Goal: Transaction & Acquisition: Purchase product/service

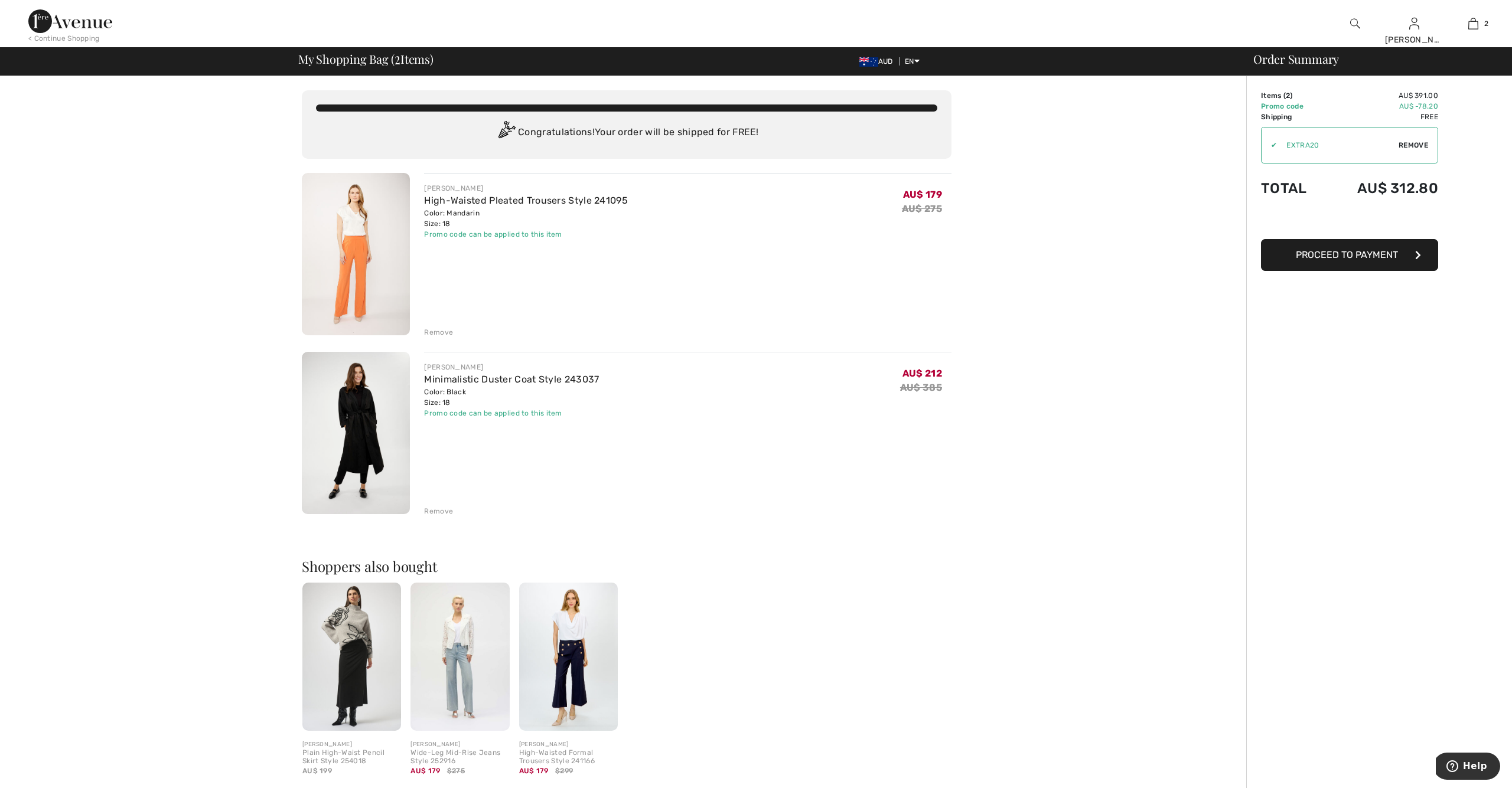
click at [1367, 253] on span "Proceed to Payment" at bounding box center [1346, 255] width 102 height 11
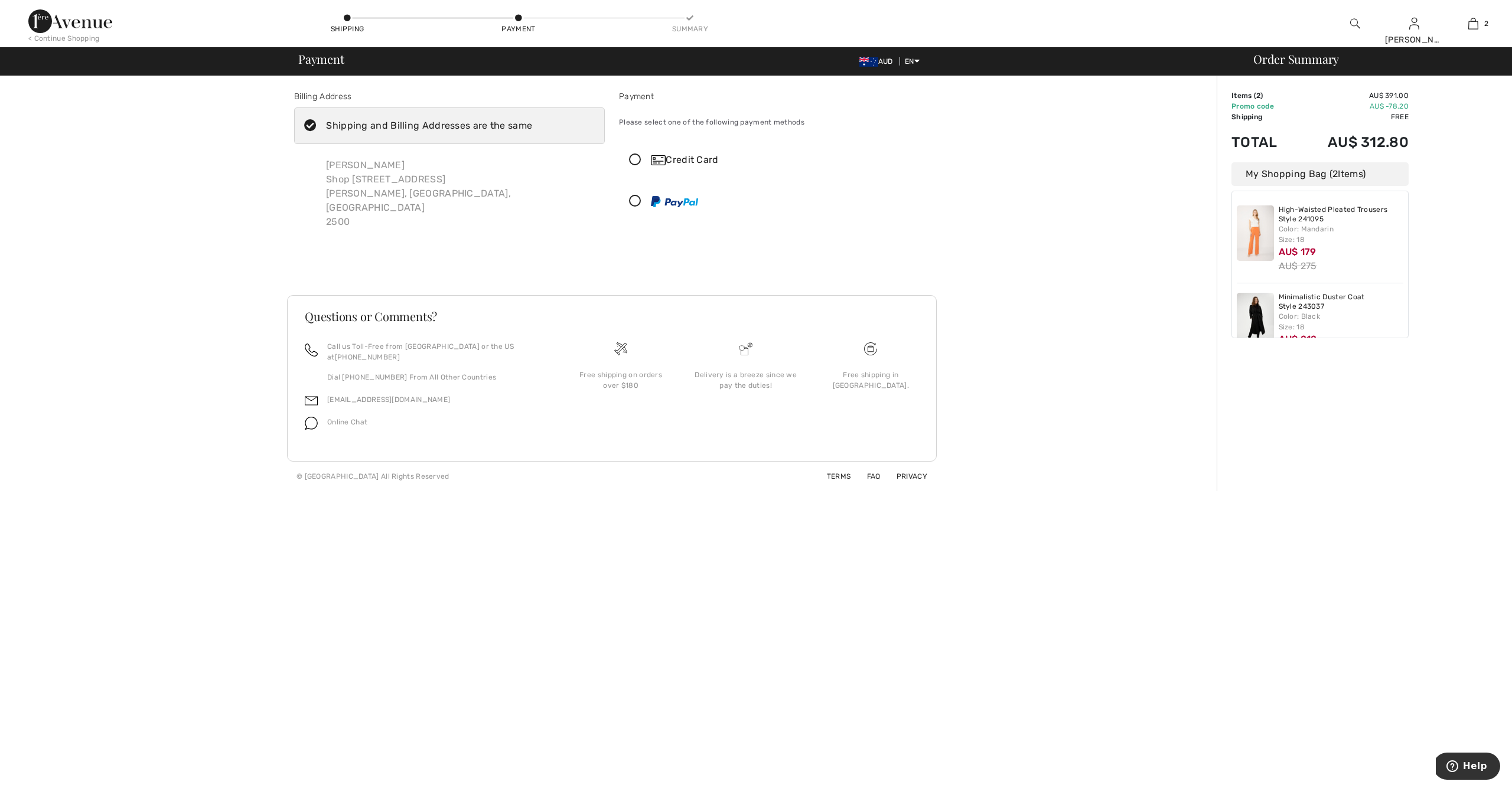
click at [636, 199] on icon at bounding box center [635, 201] width 31 height 12
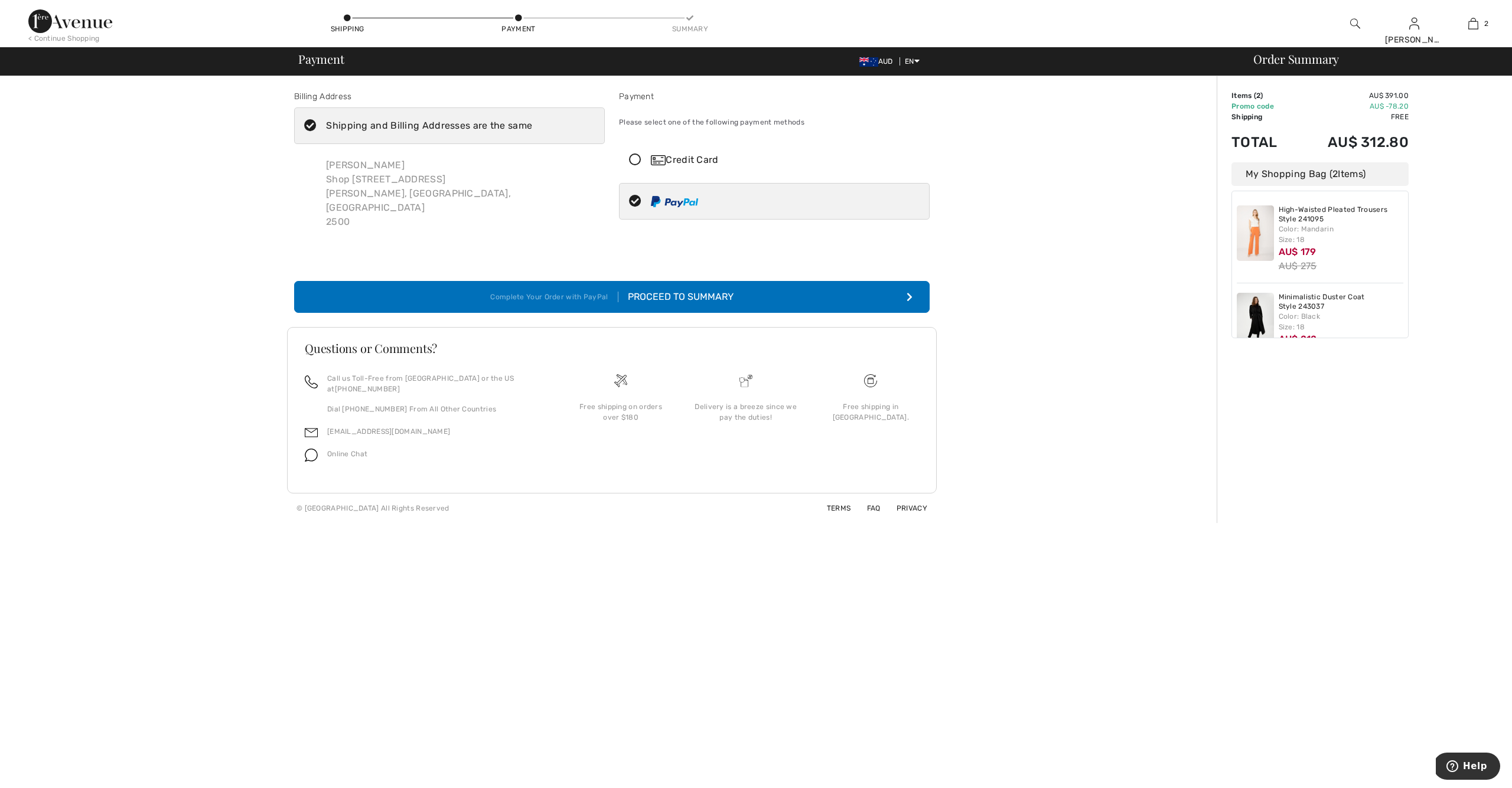
click at [558, 292] on div "Complete Your Order with PayPal" at bounding box center [554, 296] width 128 height 10
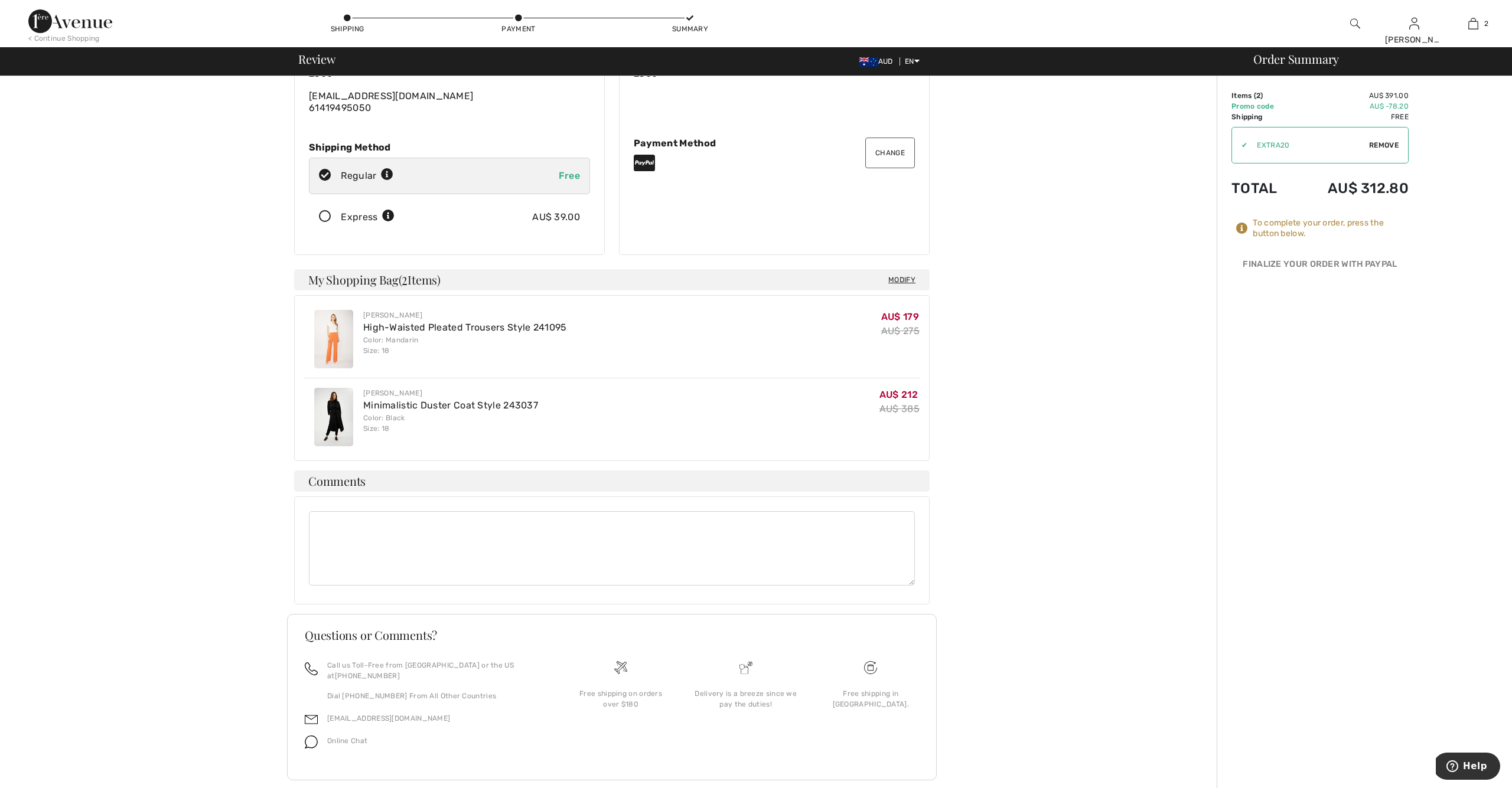
scroll to position [119, 0]
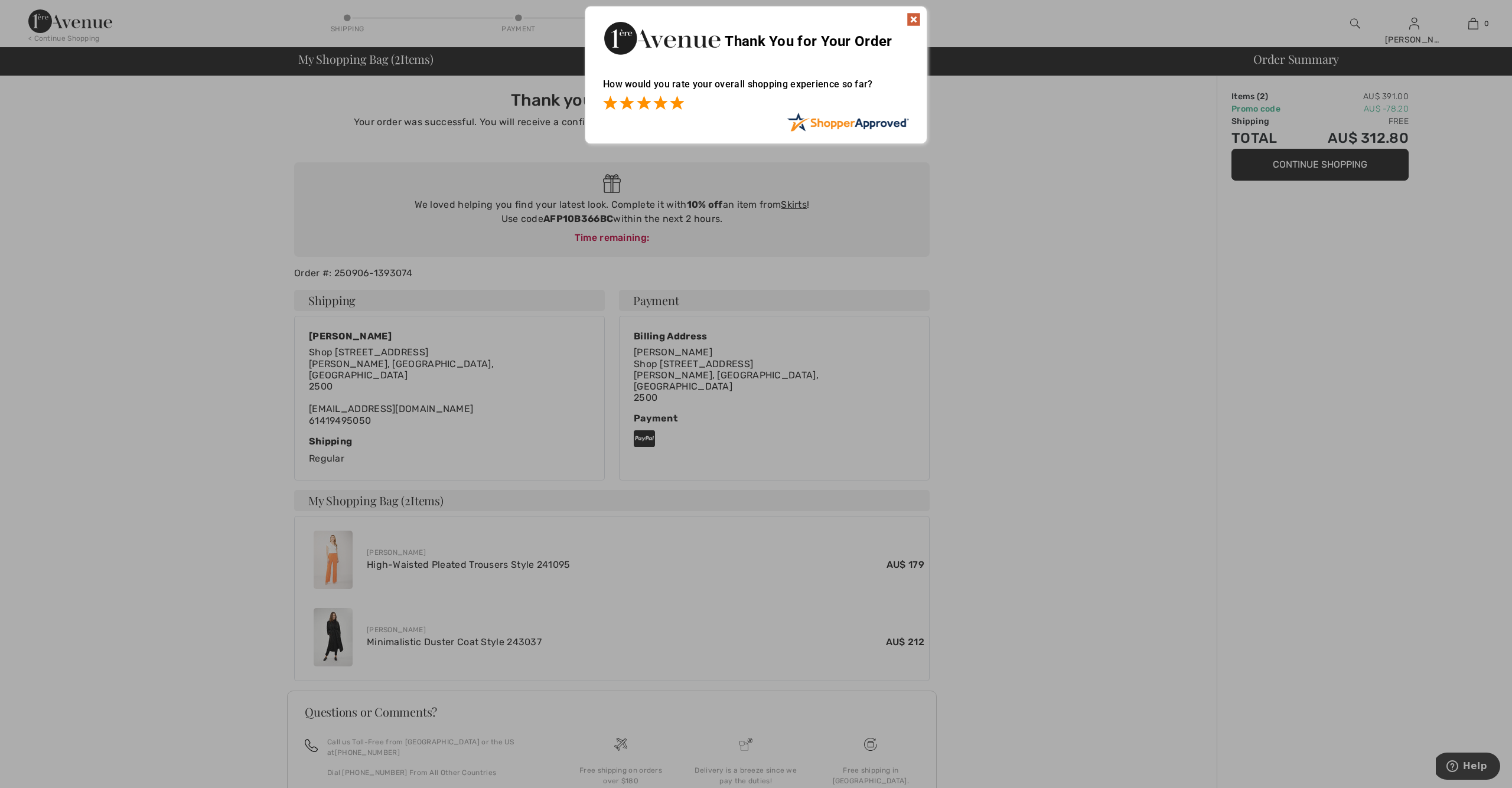
click at [676, 103] on span at bounding box center [676, 103] width 14 height 14
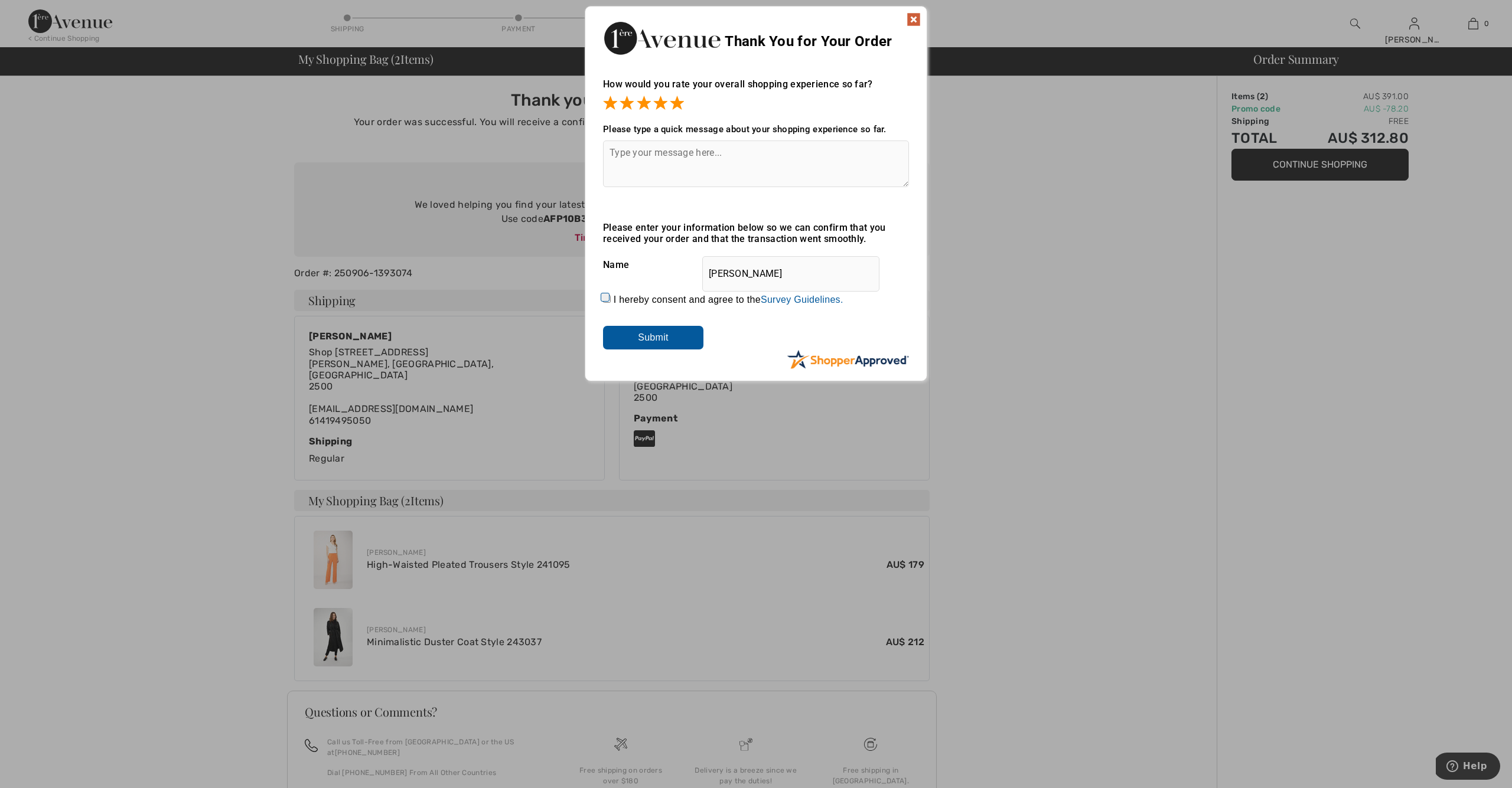
click at [656, 336] on input "Submit" at bounding box center [652, 337] width 100 height 23
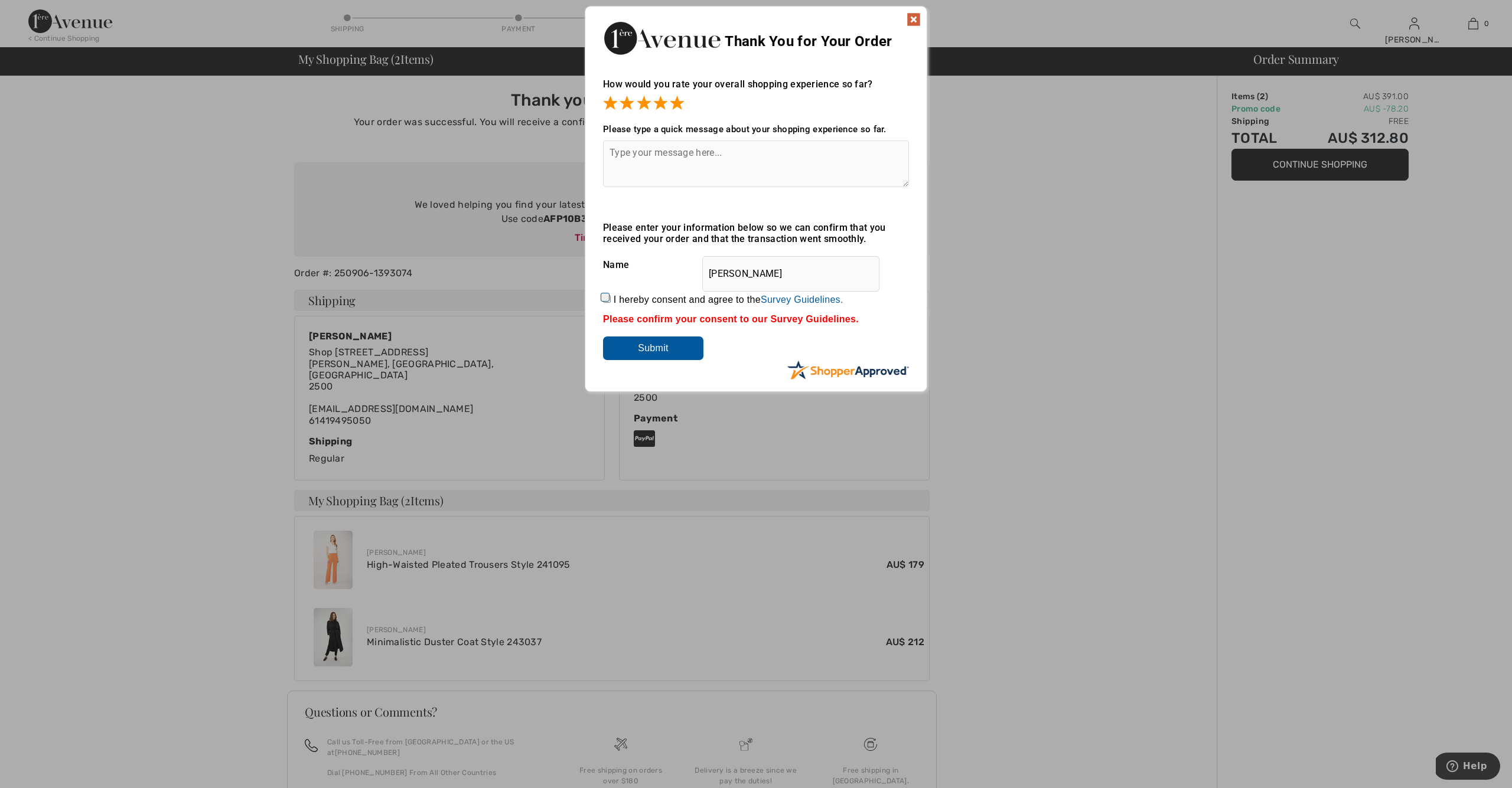
click at [603, 300] on input "I hereby consent and agree to the By submitting a review, you grant permission …" at bounding box center [607, 300] width 8 height 8
checkbox input "true"
click at [656, 345] on input "Submit" at bounding box center [652, 348] width 100 height 23
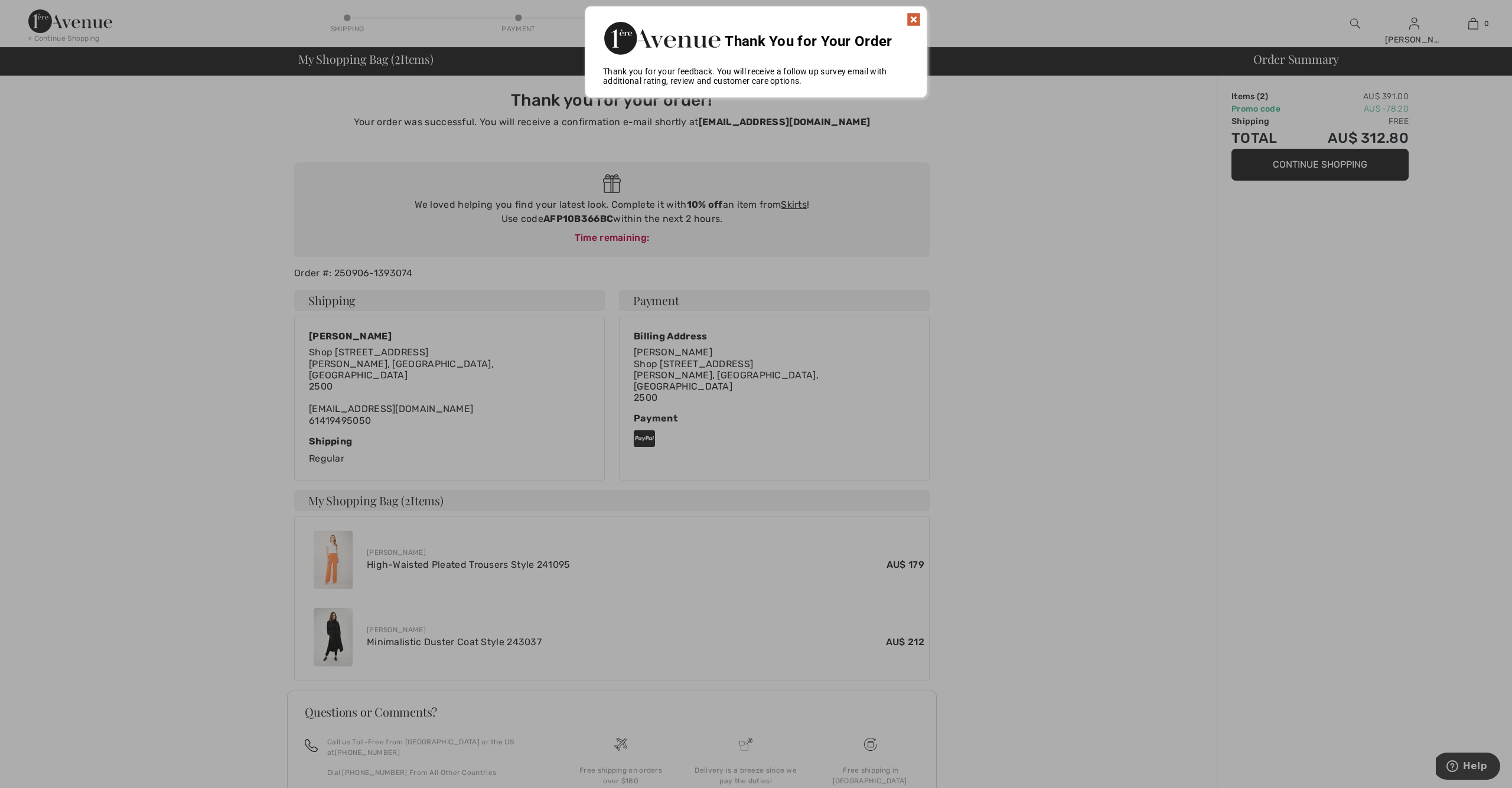
click at [913, 19] on img at bounding box center [913, 19] width 14 height 14
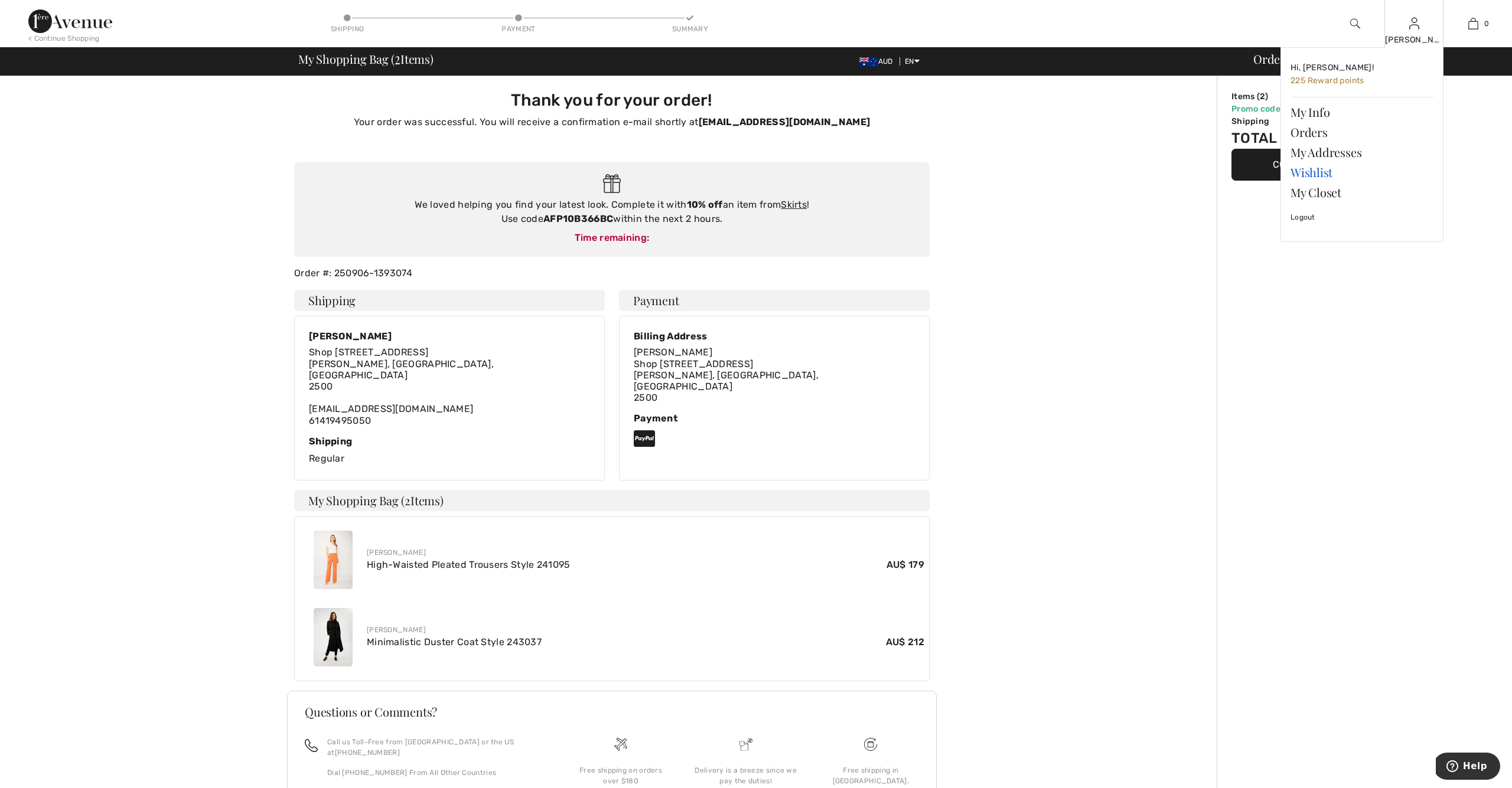
click at [1313, 174] on link "Wishlist" at bounding box center [1362, 172] width 143 height 20
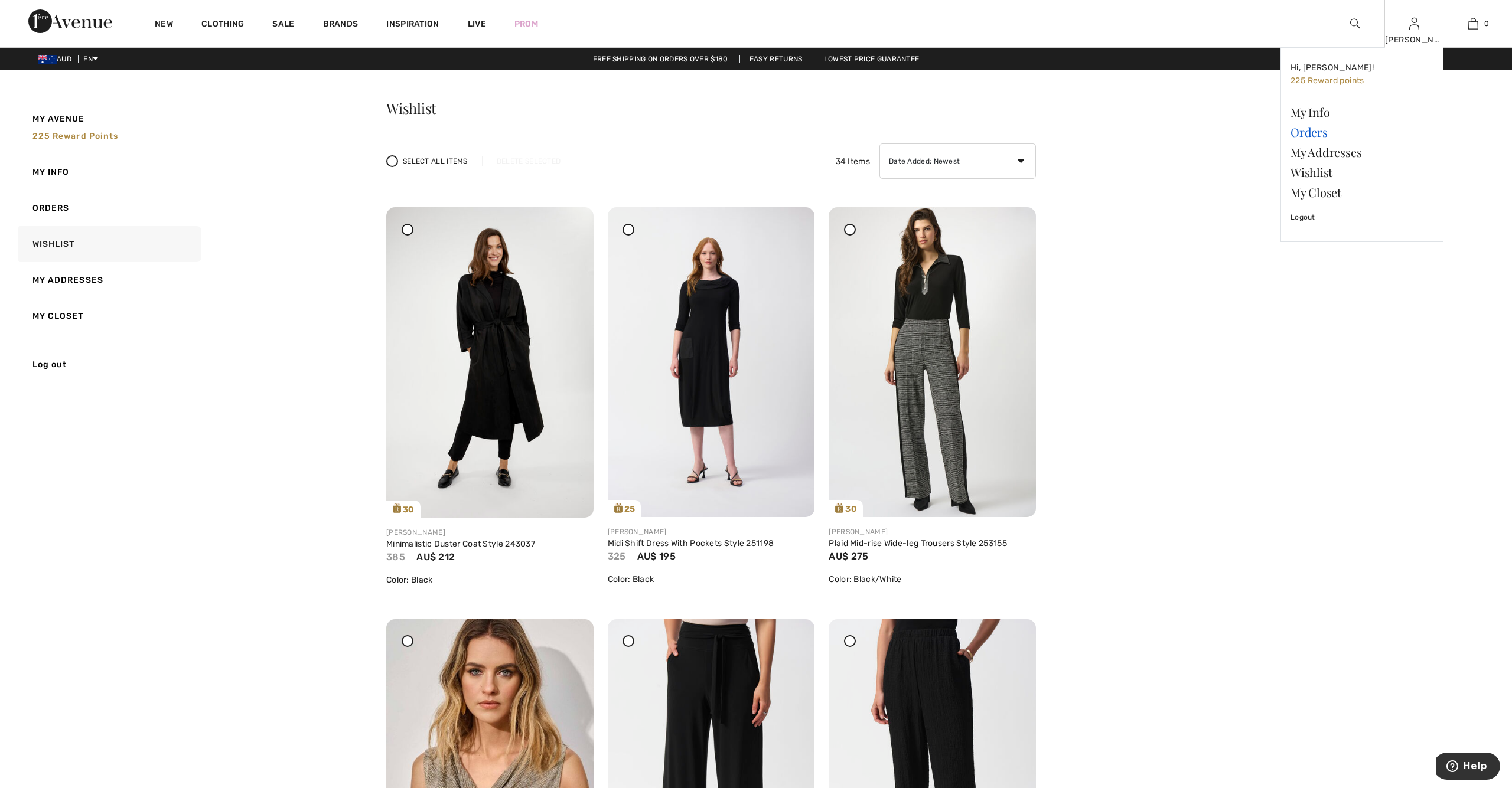
click at [1310, 129] on link "Orders" at bounding box center [1362, 132] width 143 height 20
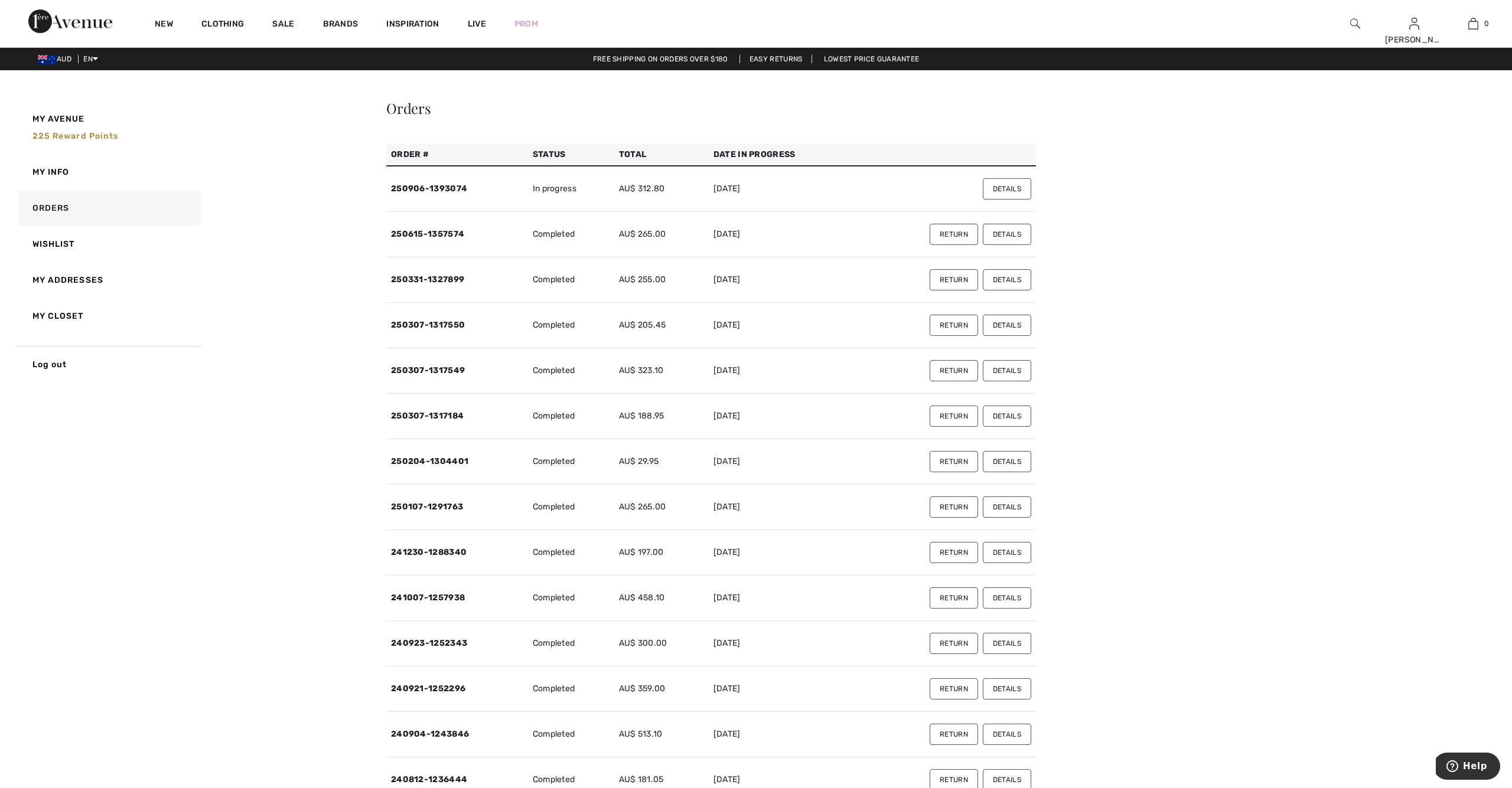
click at [1004, 185] on button "Details" at bounding box center [1007, 189] width 48 height 21
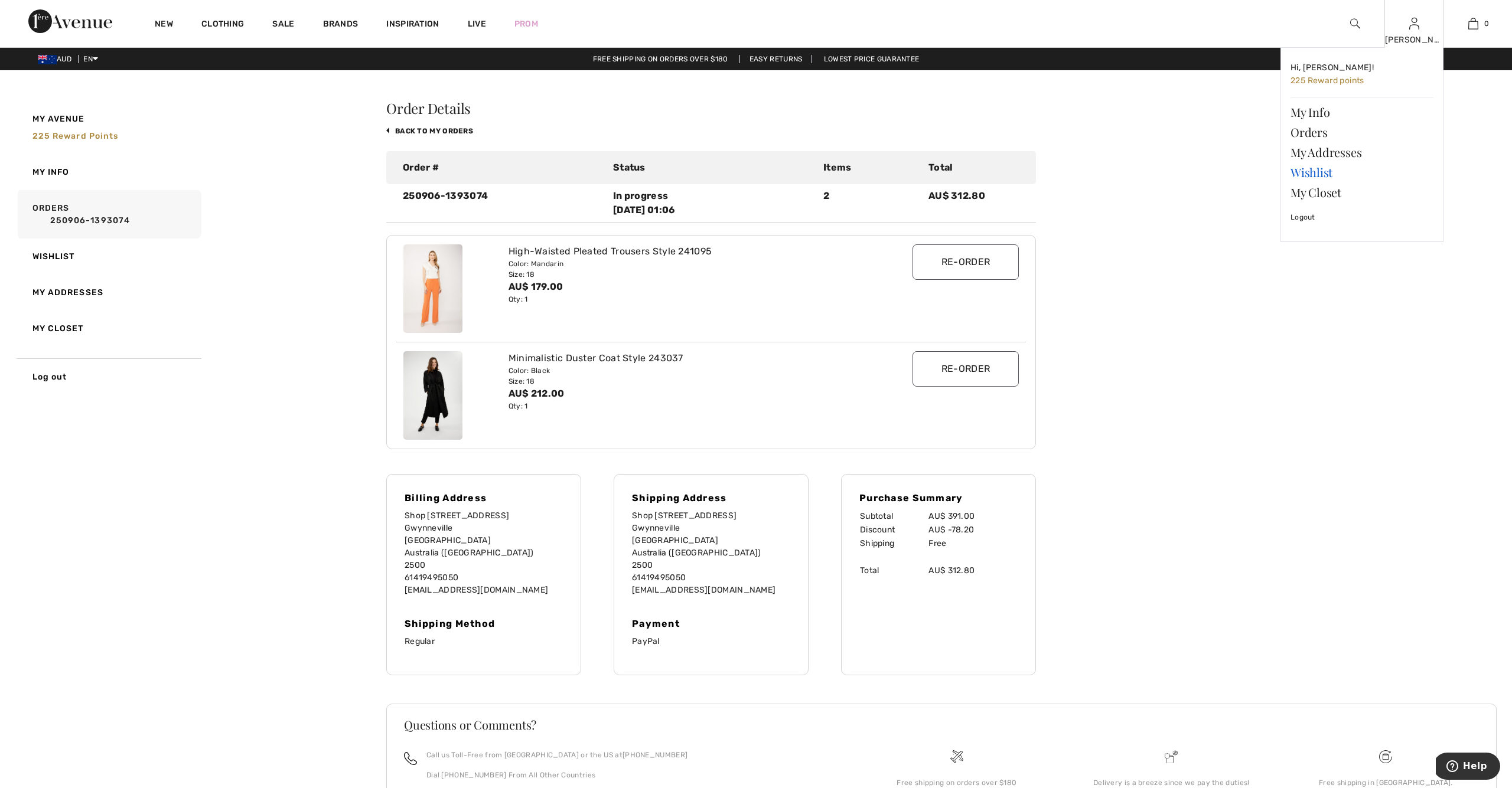
click at [1306, 170] on link "Wishlist" at bounding box center [1362, 172] width 143 height 20
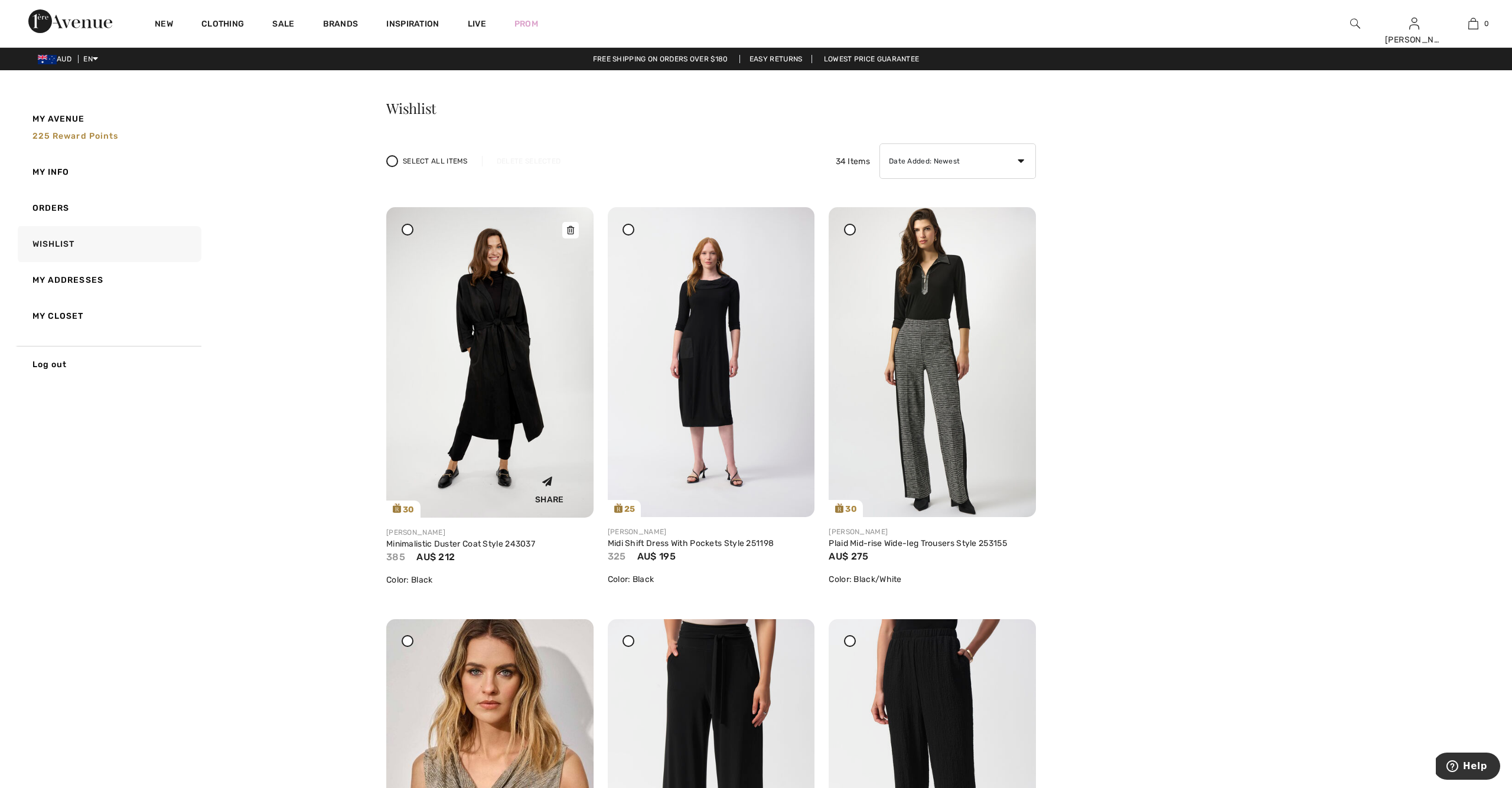
click at [570, 231] on icon at bounding box center [570, 231] width 7 height 8
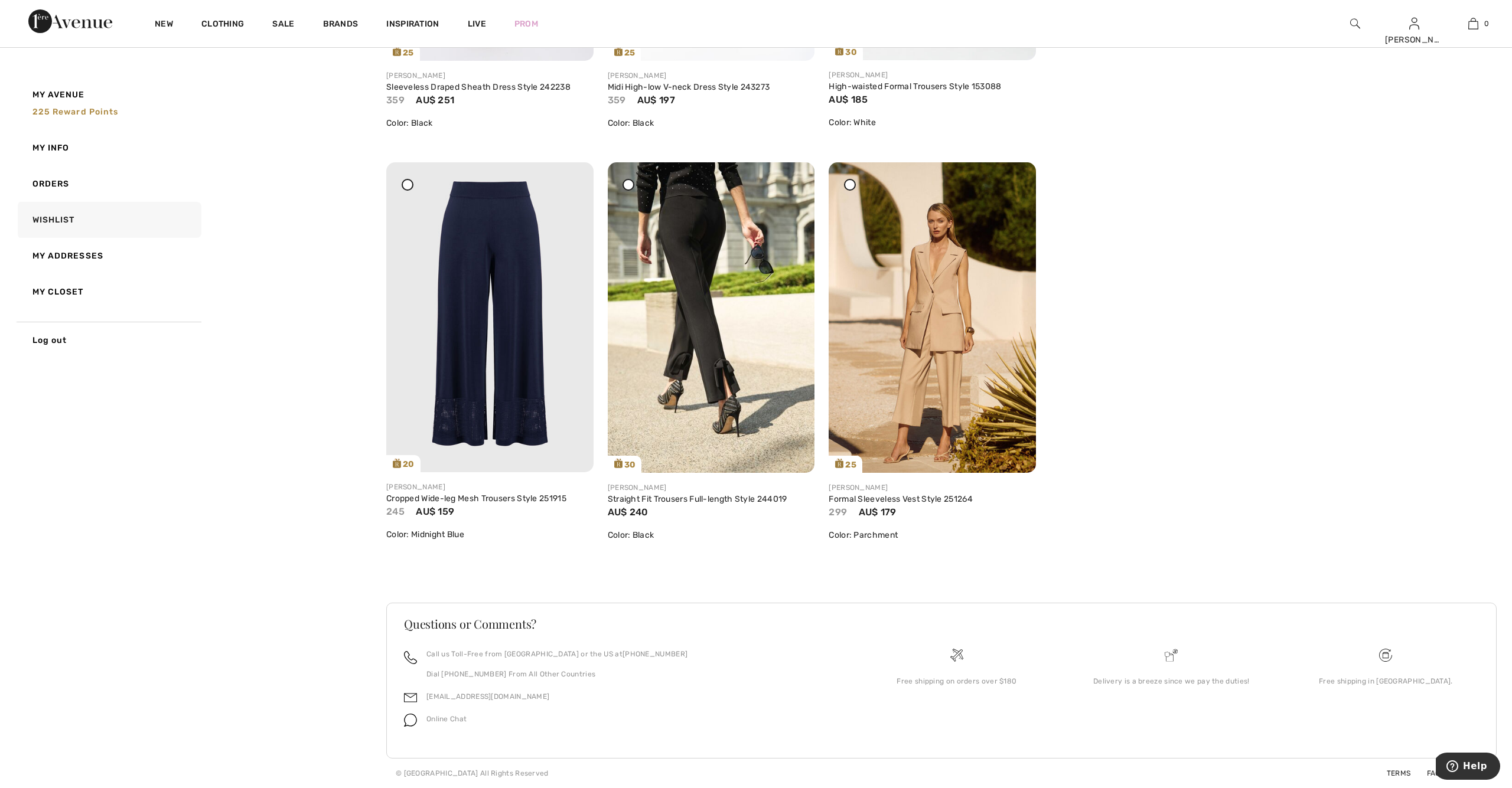
scroll to position [4165, 0]
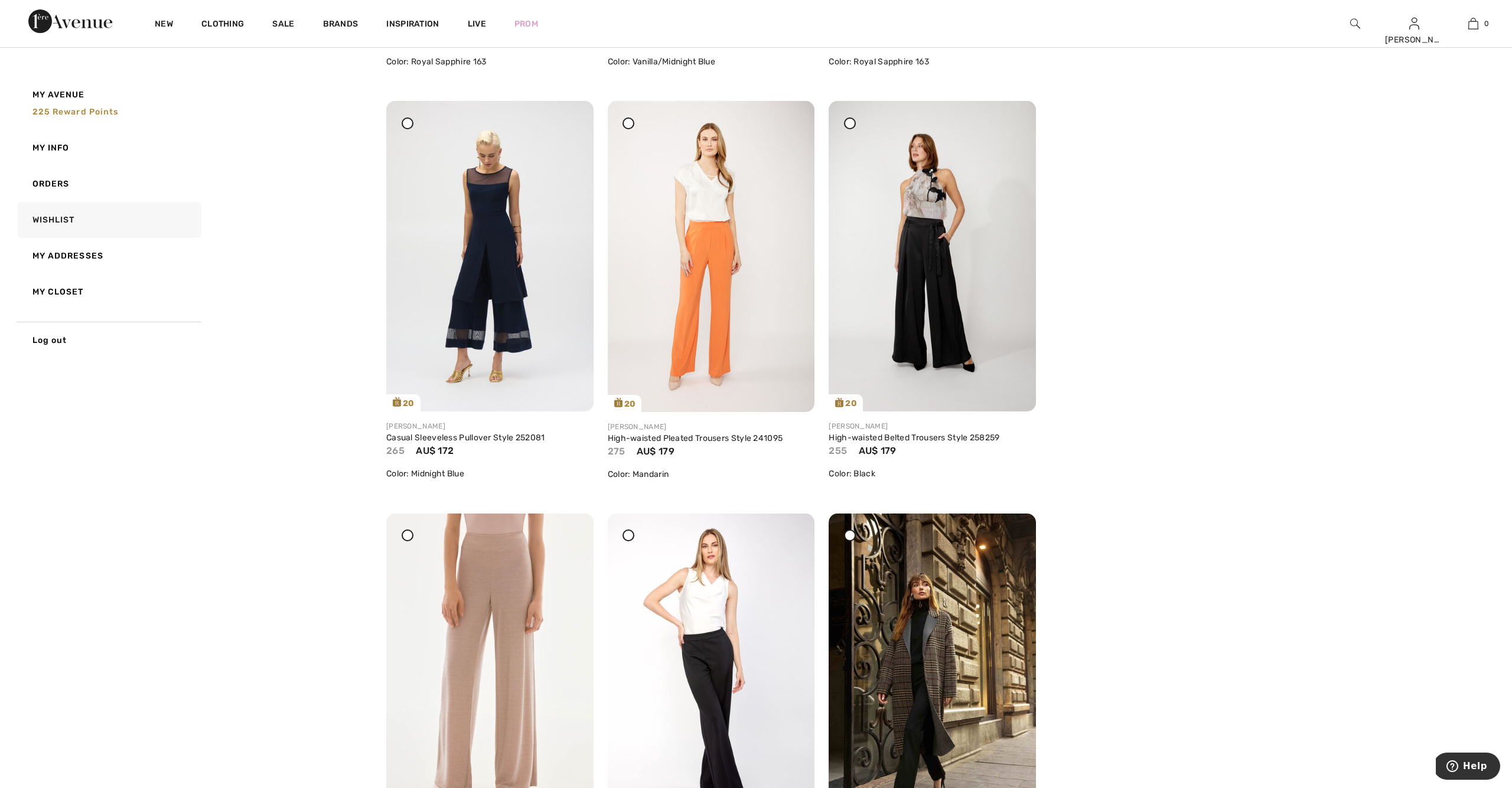
scroll to position [1340, 0]
click at [690, 210] on img at bounding box center [711, 257] width 207 height 311
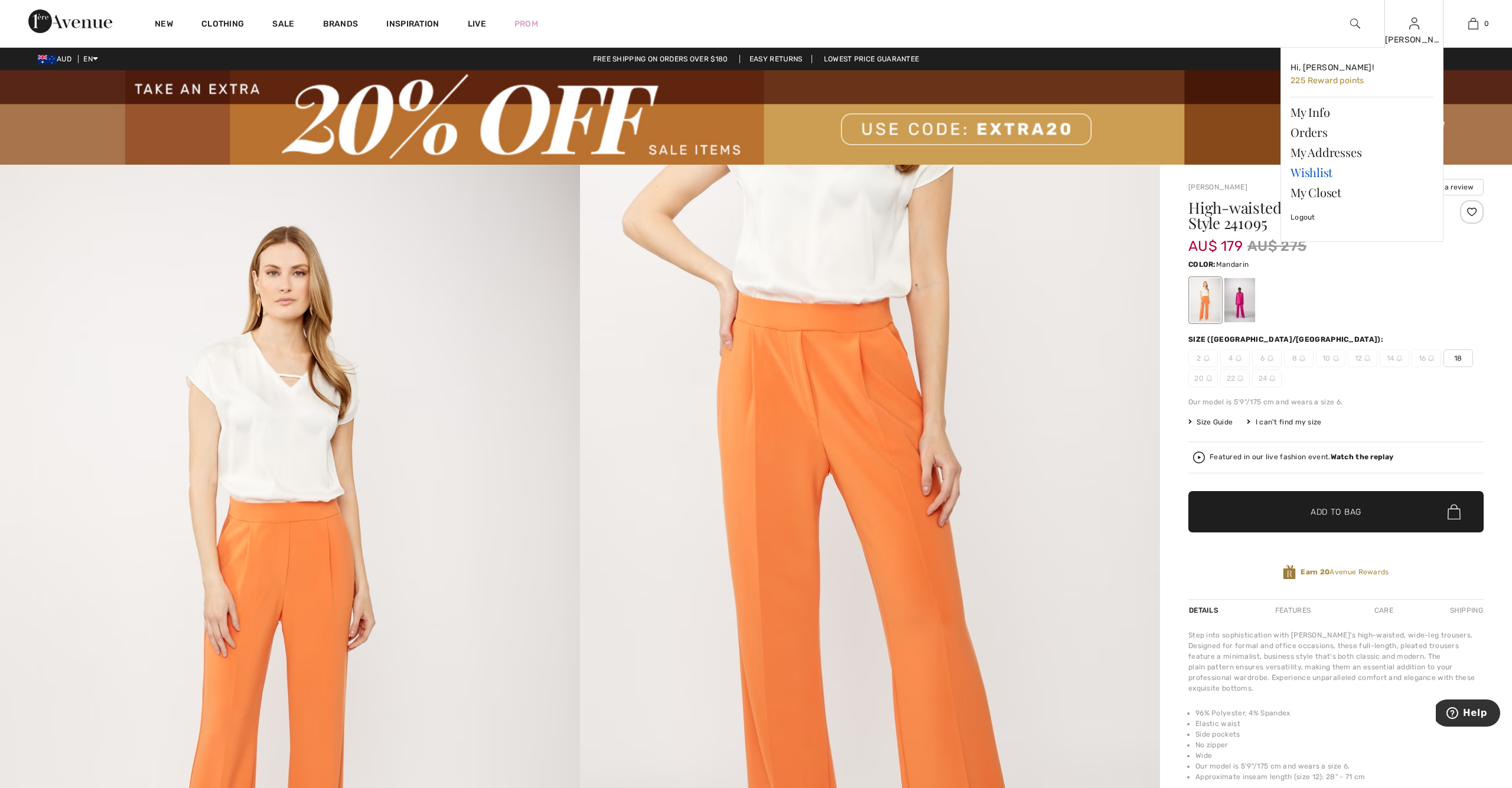
click at [1308, 178] on link "Wishlist" at bounding box center [1362, 172] width 143 height 20
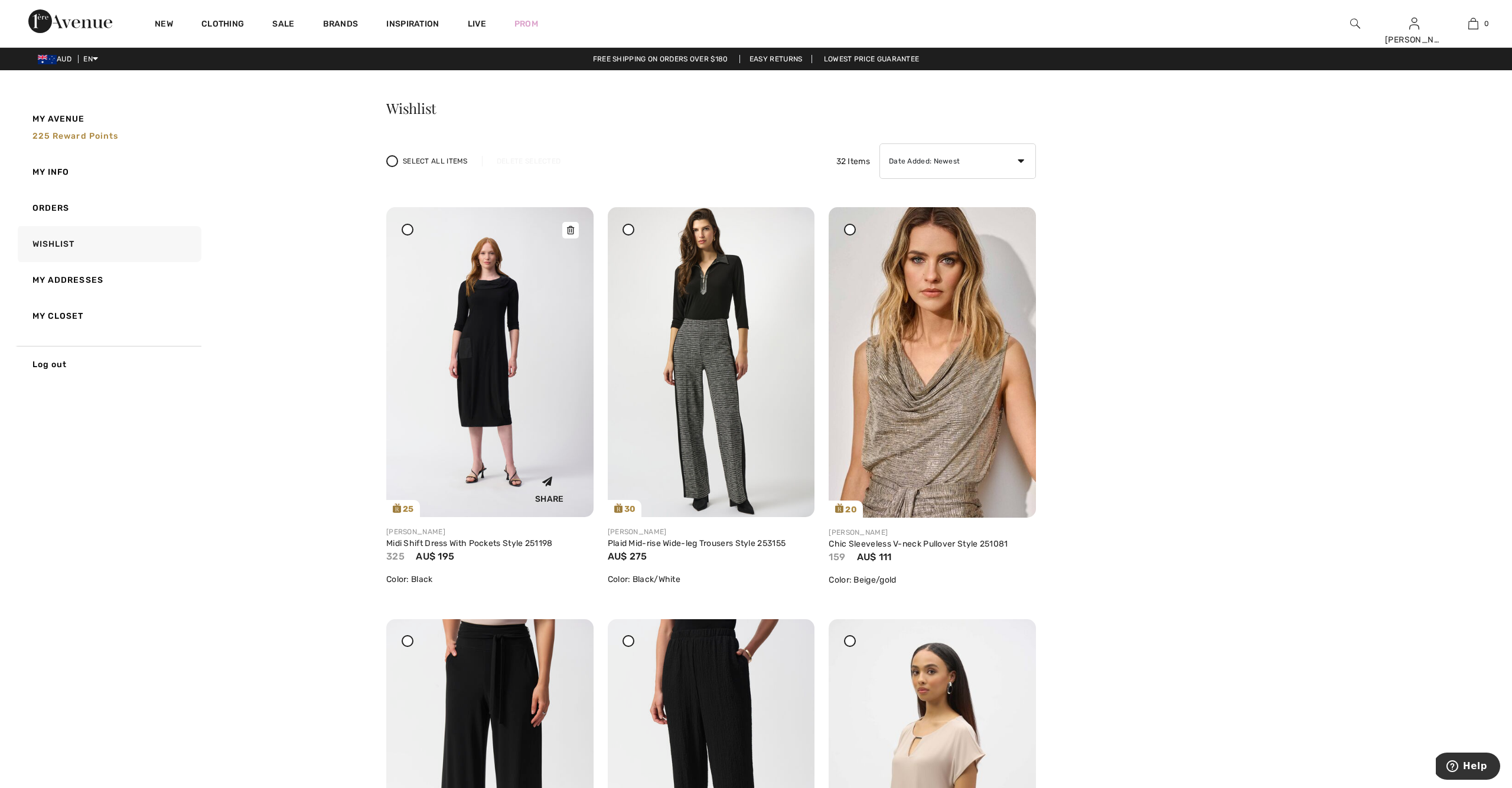
click at [486, 314] on img at bounding box center [490, 362] width 207 height 310
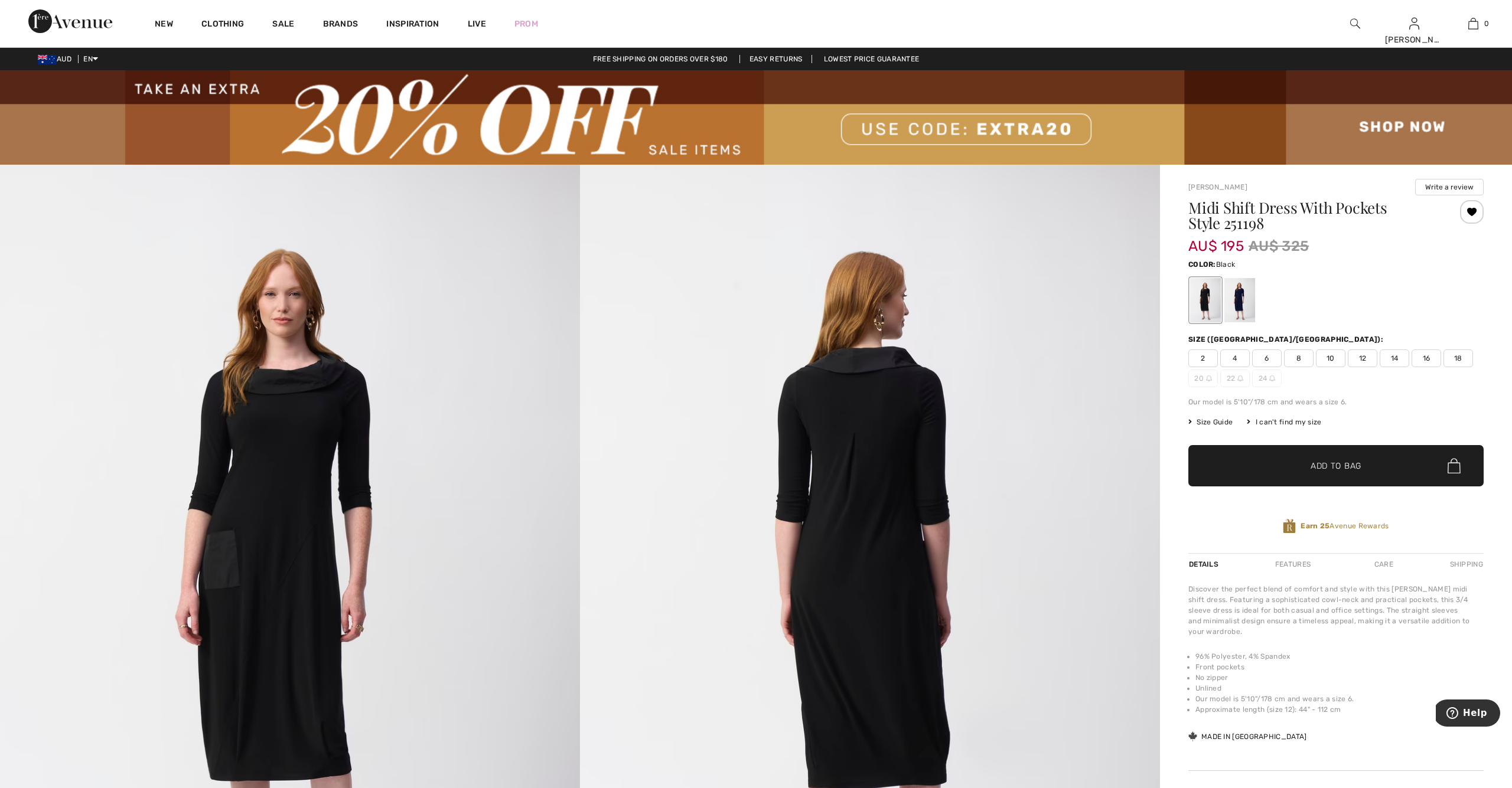
click at [1474, 213] on div at bounding box center [1471, 211] width 23 height 23
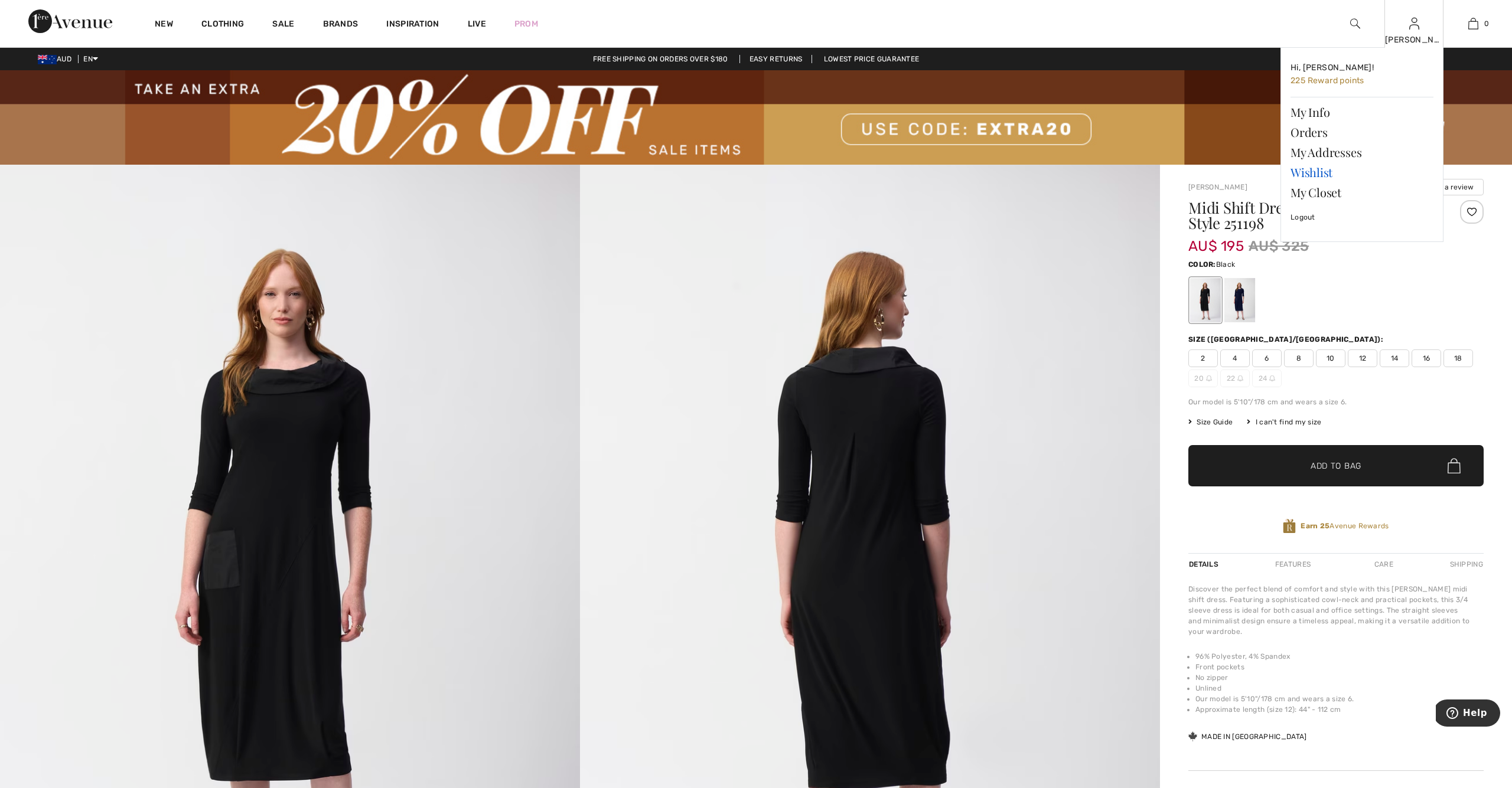
click at [1310, 174] on link "Wishlist" at bounding box center [1362, 172] width 143 height 20
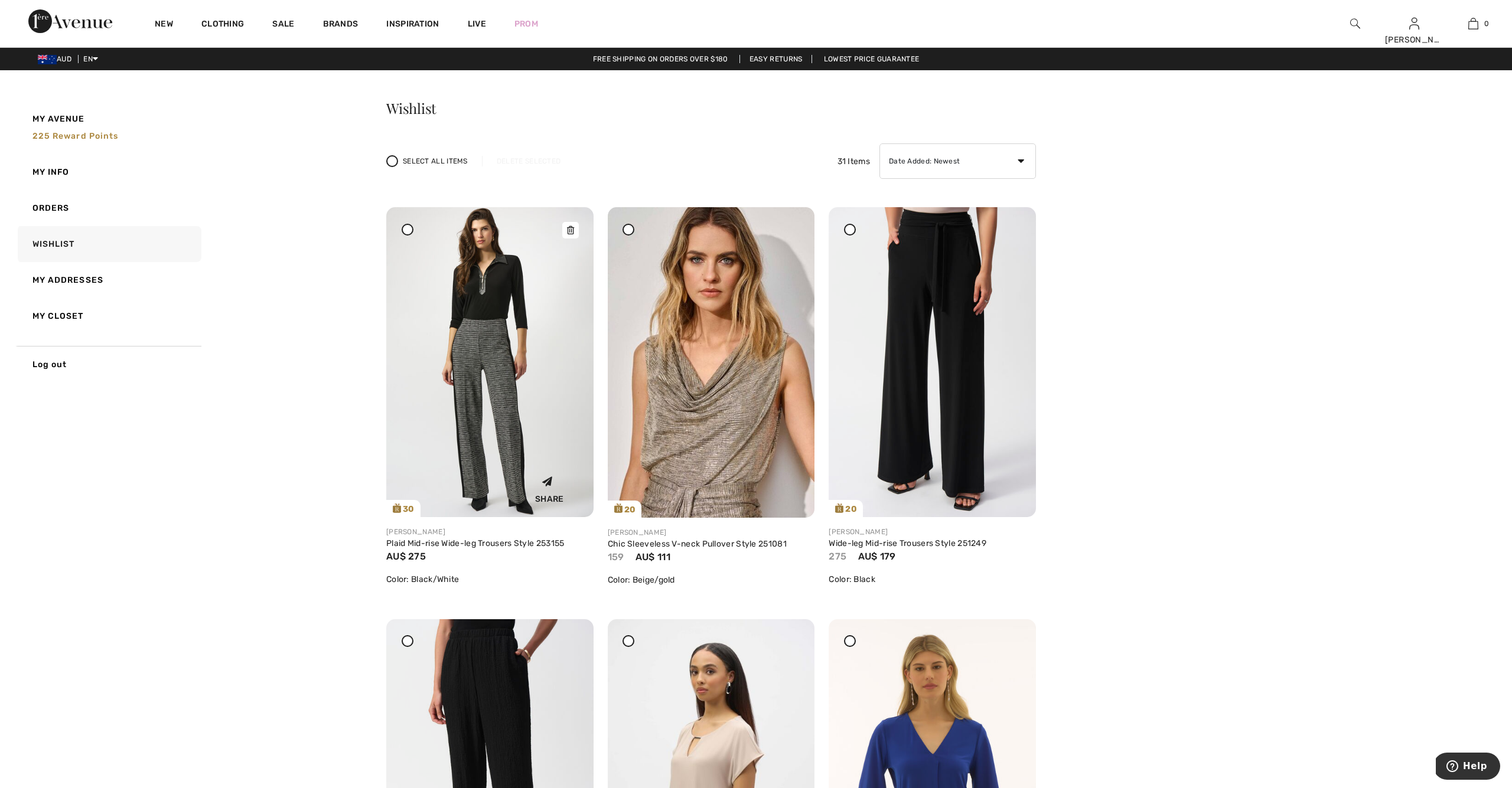
click at [570, 228] on icon at bounding box center [570, 231] width 7 height 8
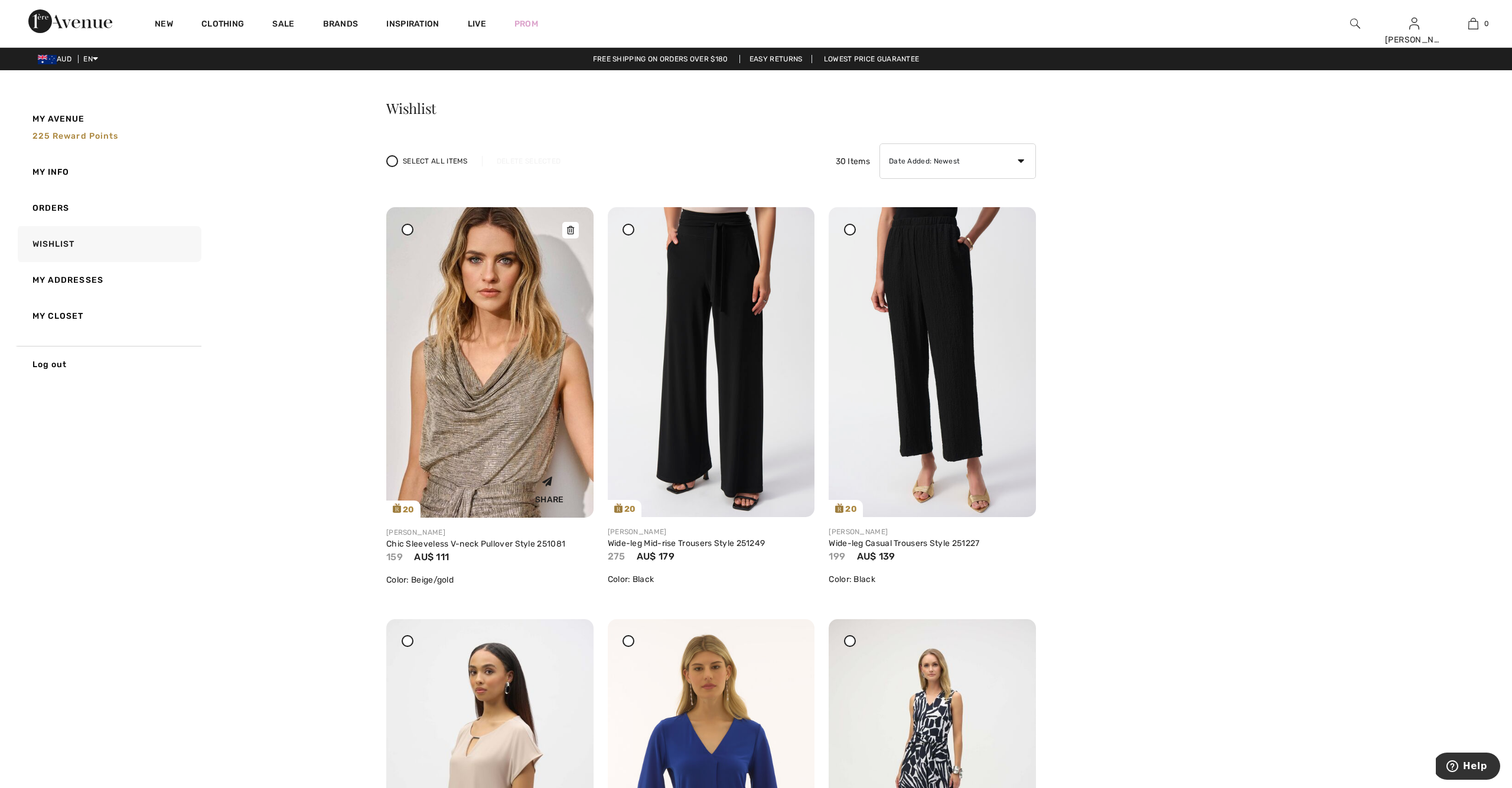
click at [509, 305] on img at bounding box center [490, 362] width 207 height 311
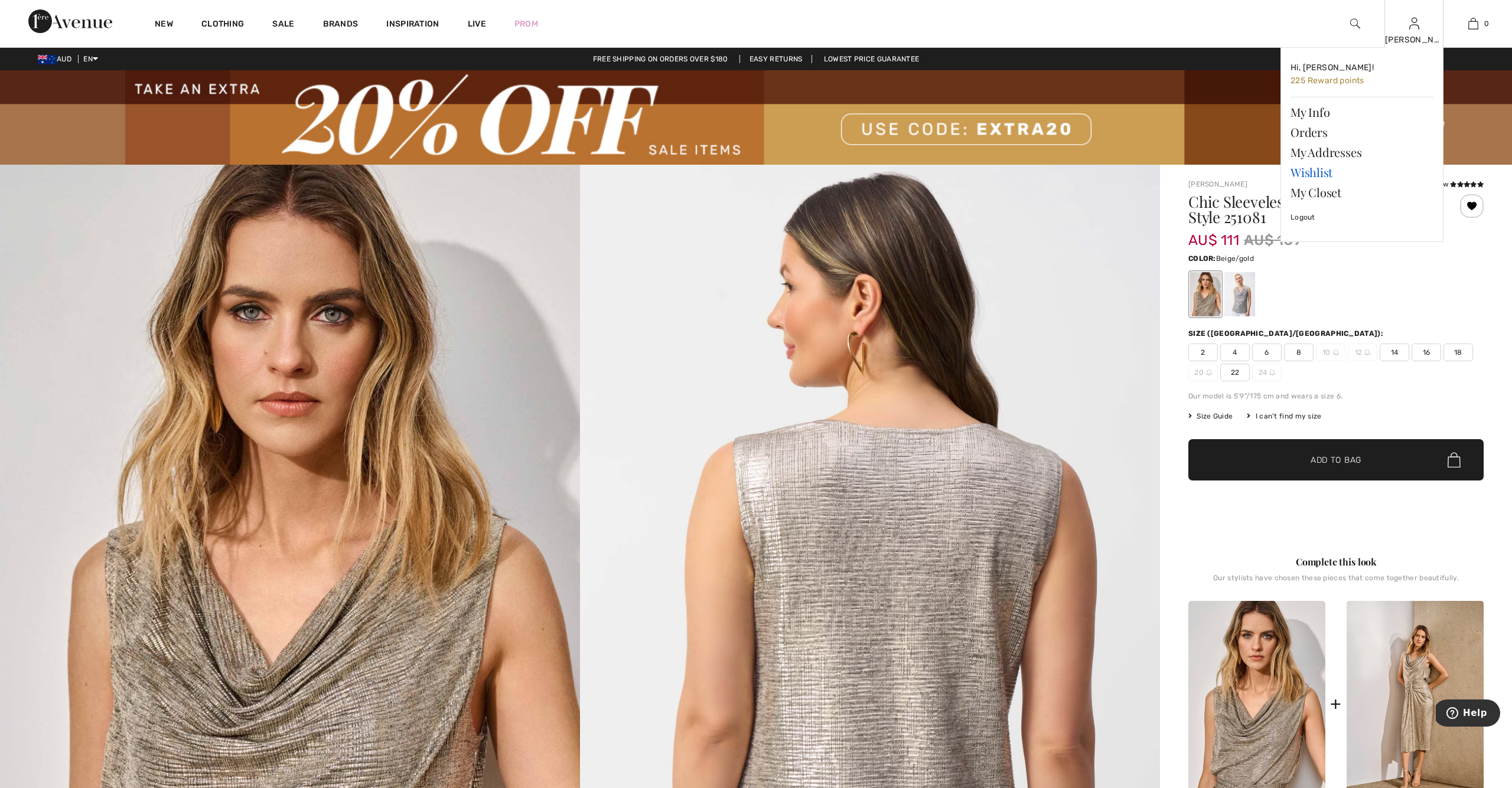
click at [1314, 172] on link "Wishlist" at bounding box center [1362, 172] width 143 height 20
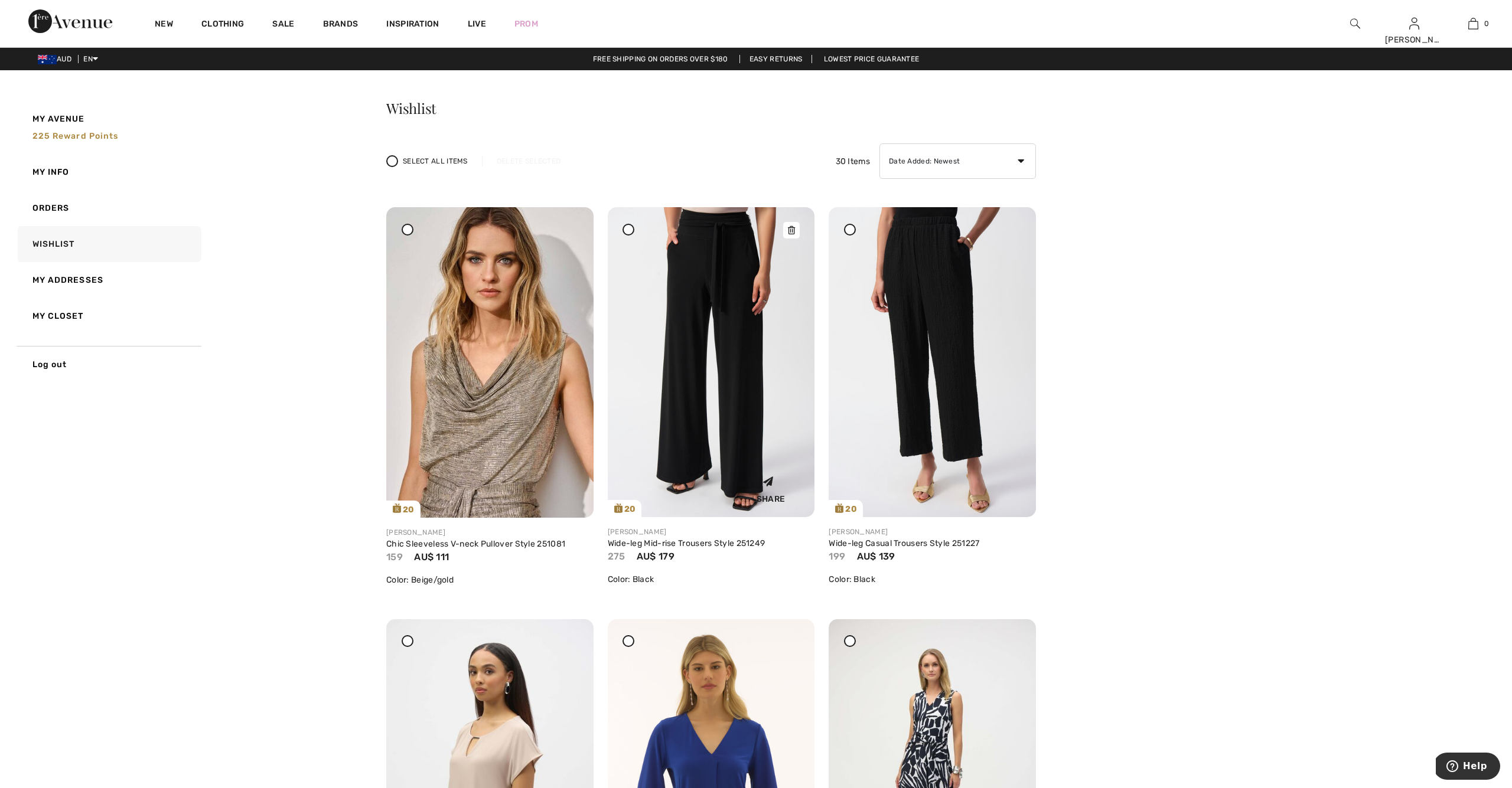
click at [742, 349] on img at bounding box center [711, 362] width 207 height 310
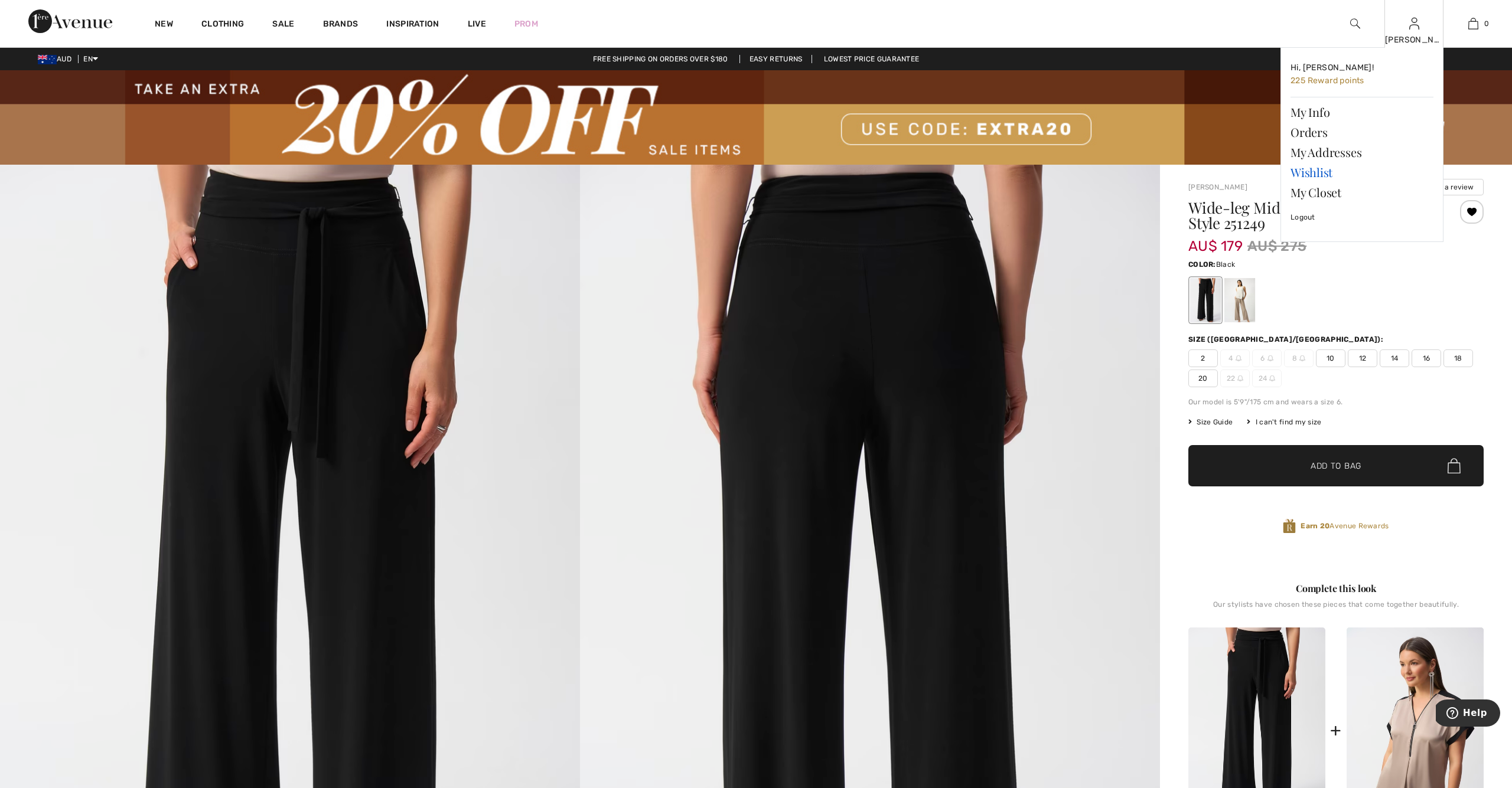
click at [1316, 170] on link "Wishlist" at bounding box center [1362, 172] width 143 height 20
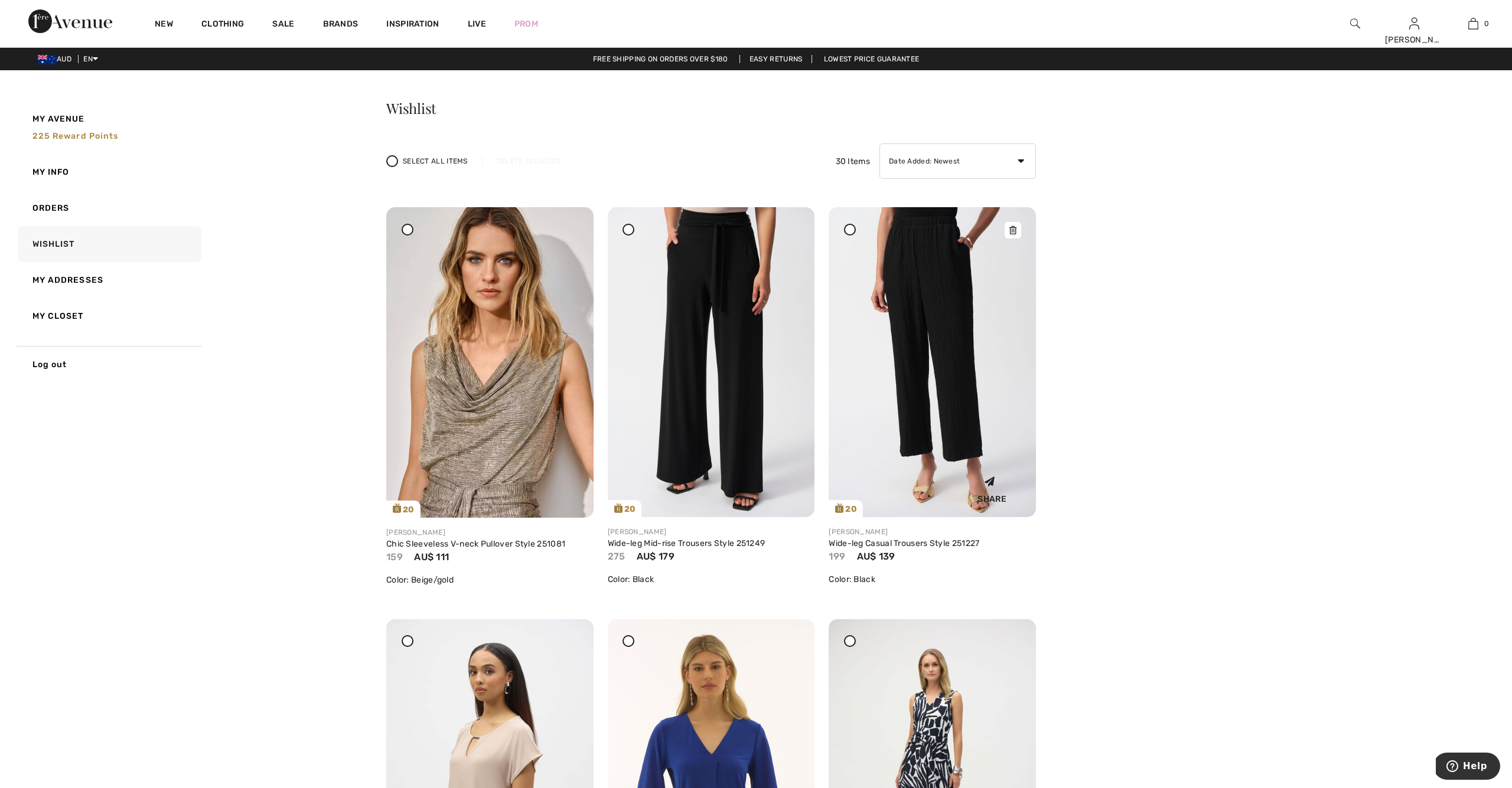
click at [952, 368] on img at bounding box center [932, 362] width 207 height 310
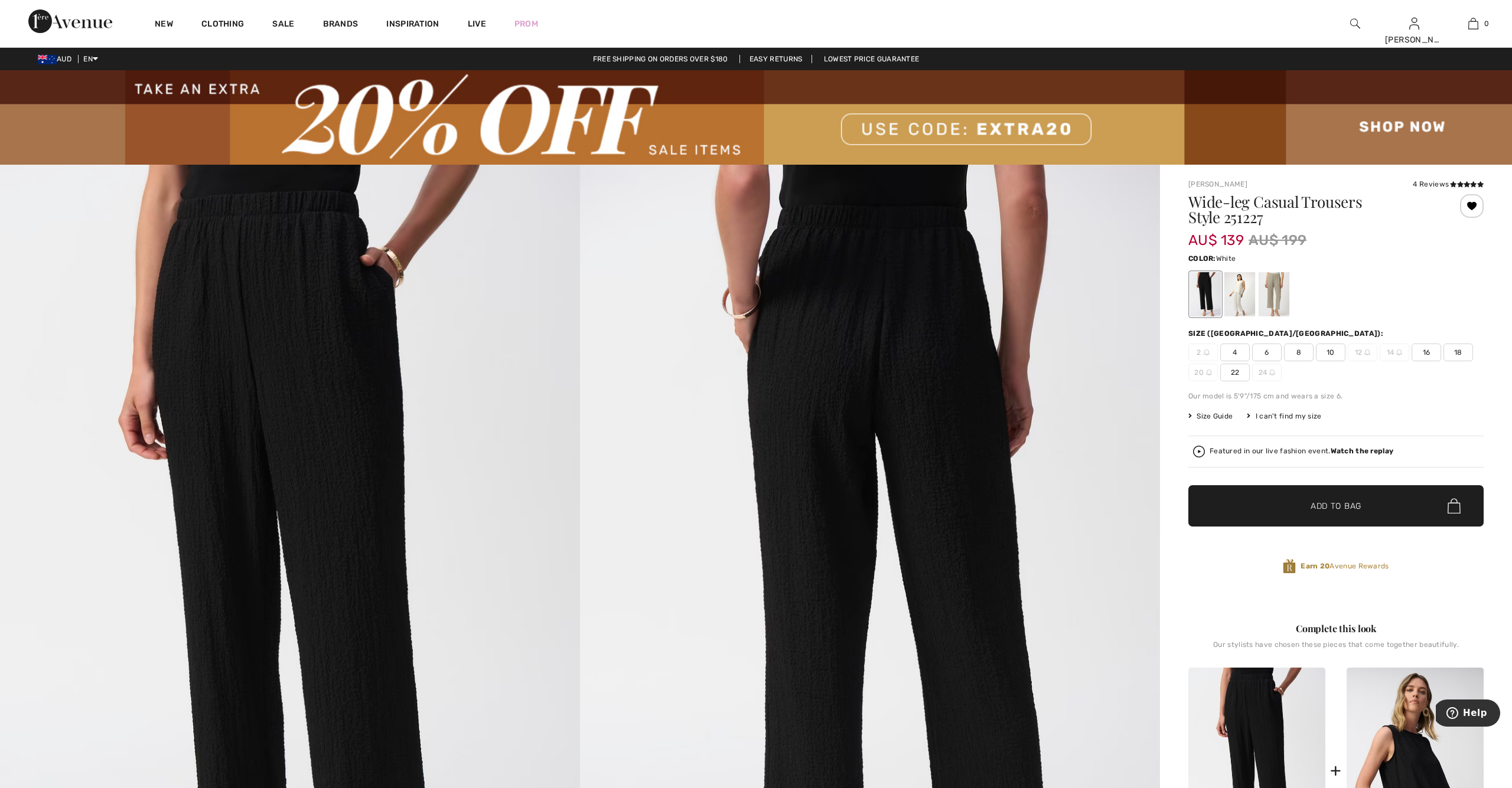
click at [1236, 302] on div at bounding box center [1240, 294] width 31 height 44
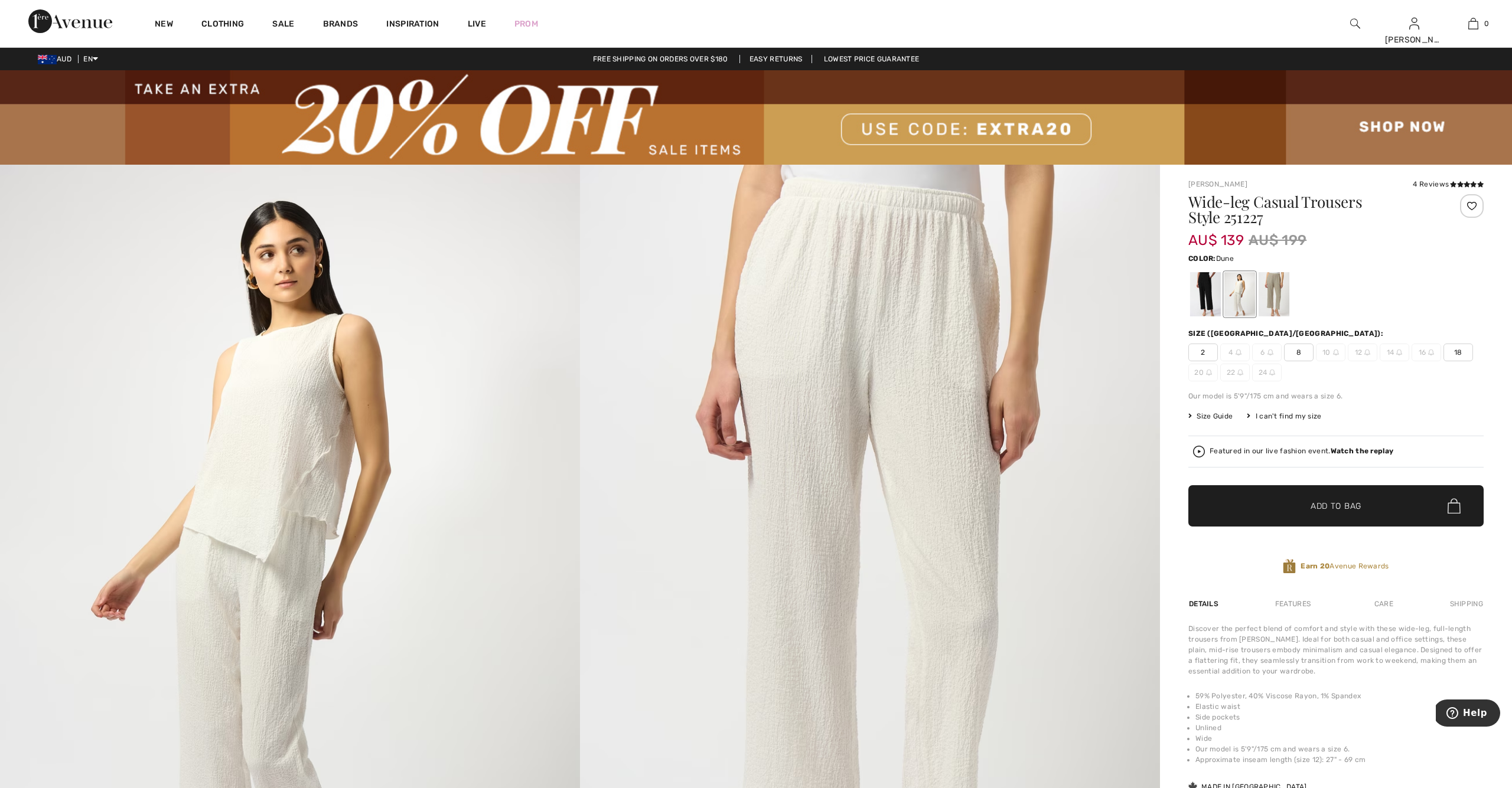
click at [1278, 302] on div at bounding box center [1273, 294] width 31 height 44
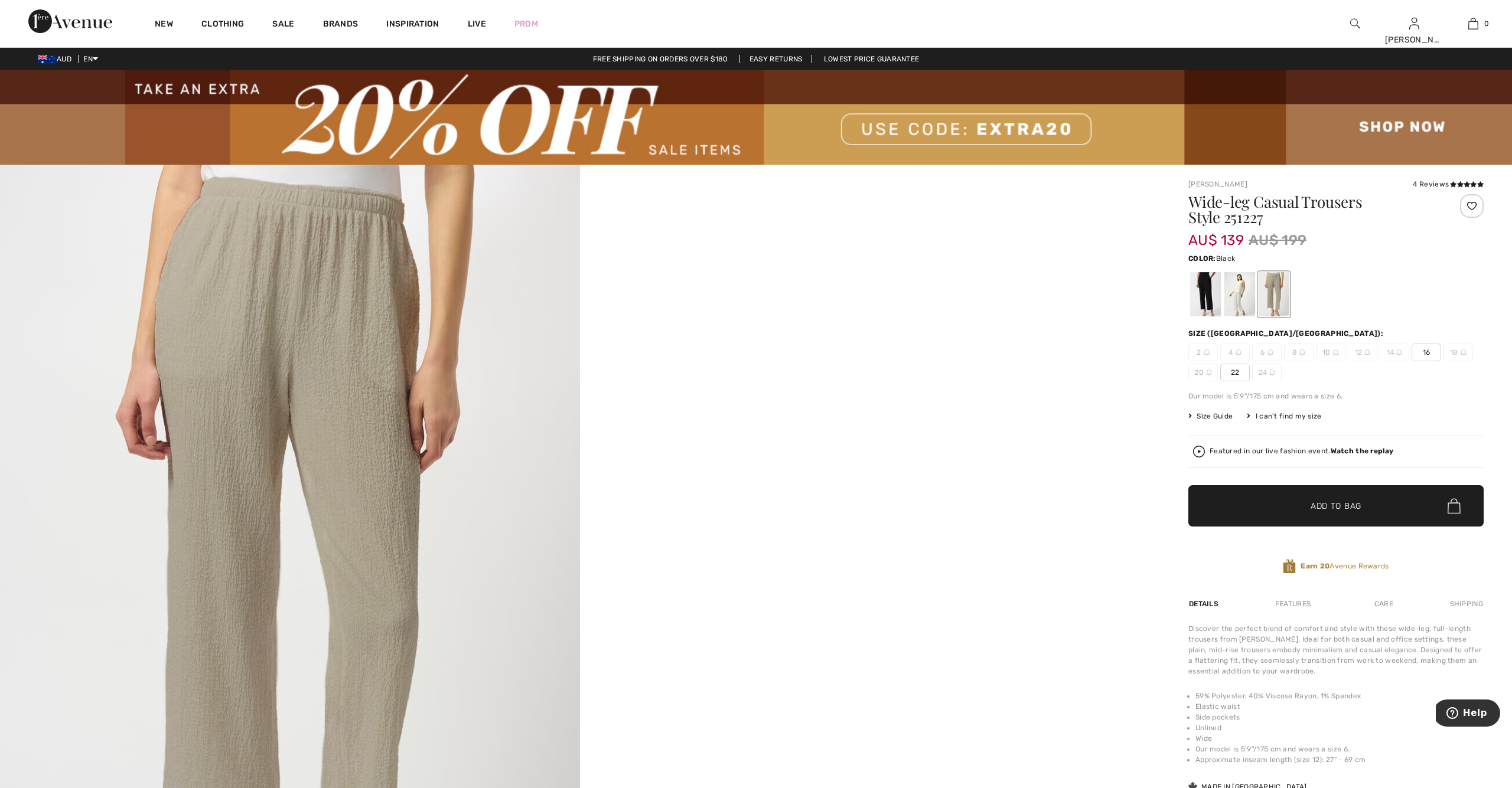
click at [1211, 293] on div at bounding box center [1205, 294] width 31 height 44
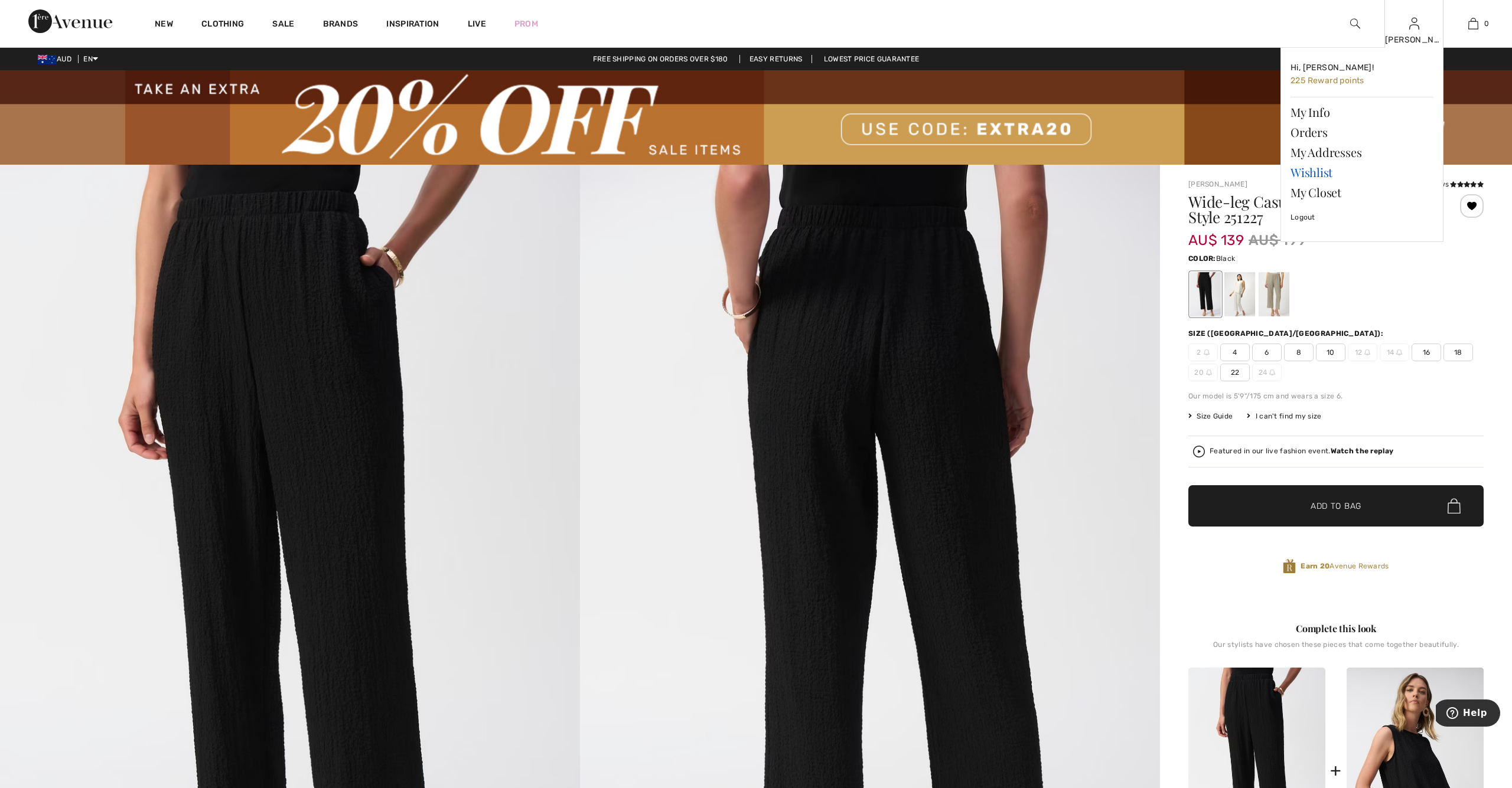
click at [1309, 173] on link "Wishlist" at bounding box center [1362, 172] width 143 height 20
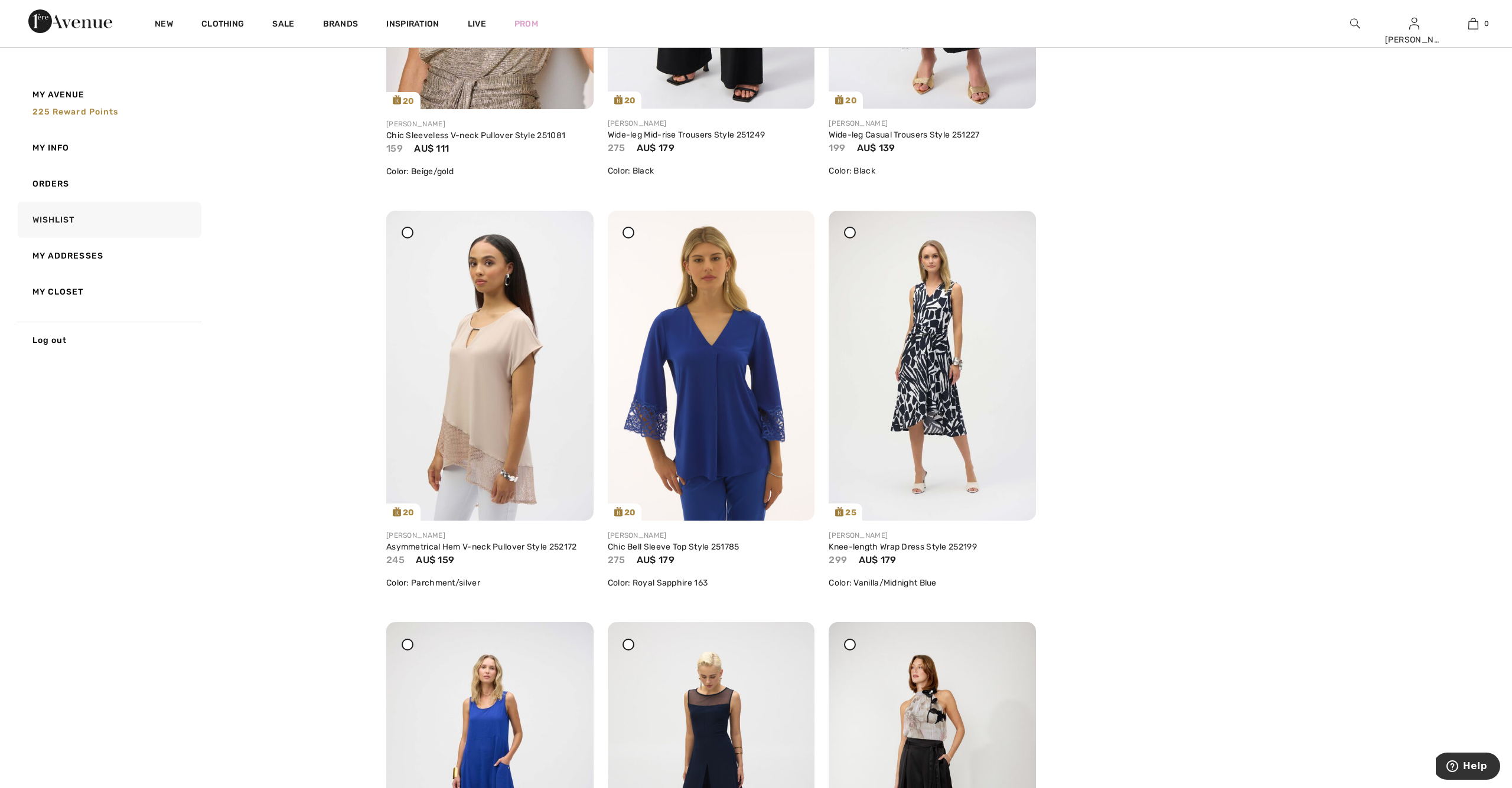
scroll to position [410, 0]
click at [570, 232] on icon at bounding box center [570, 232] width 7 height 8
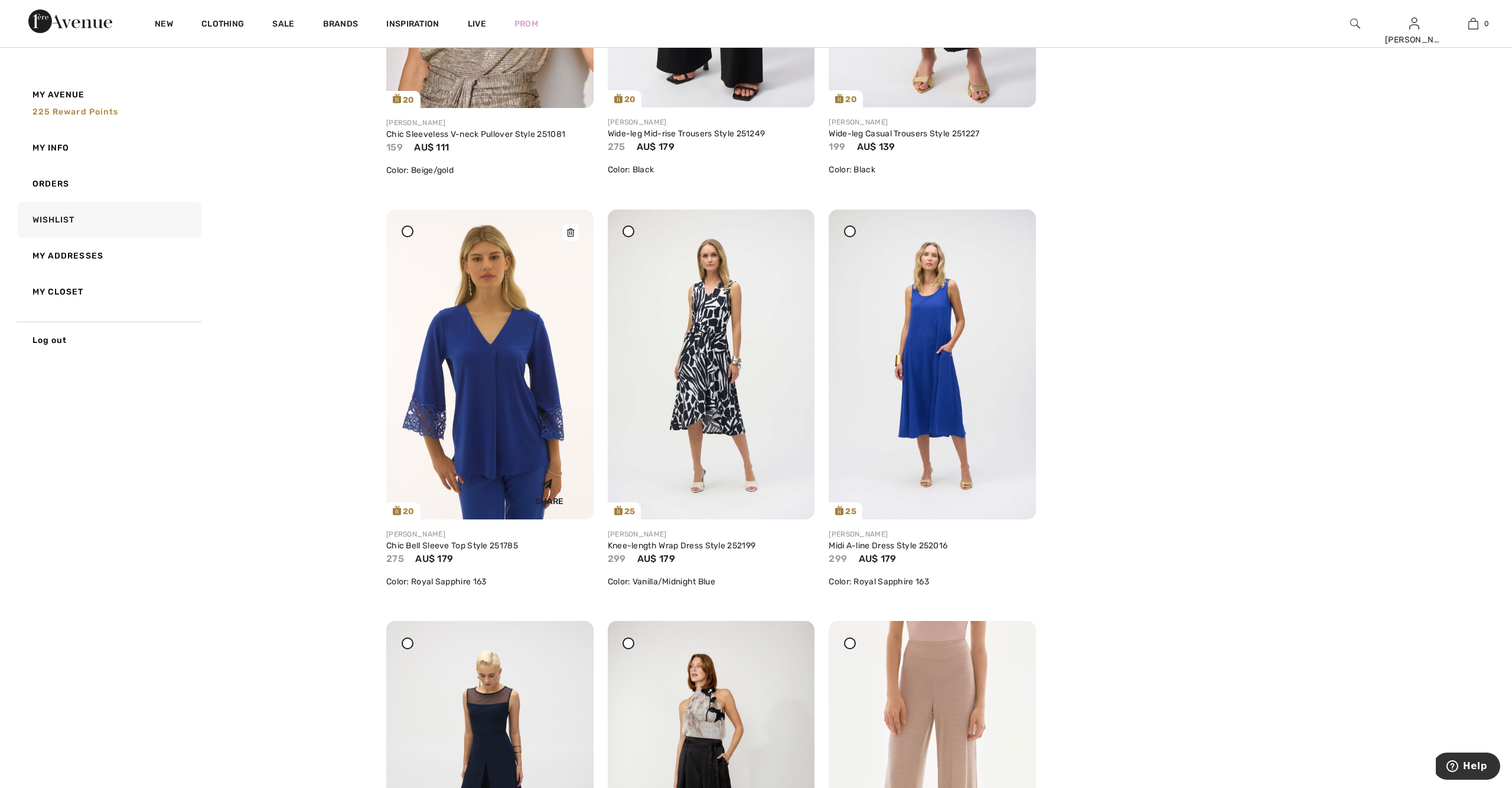
click at [538, 358] on img at bounding box center [490, 365] width 207 height 310
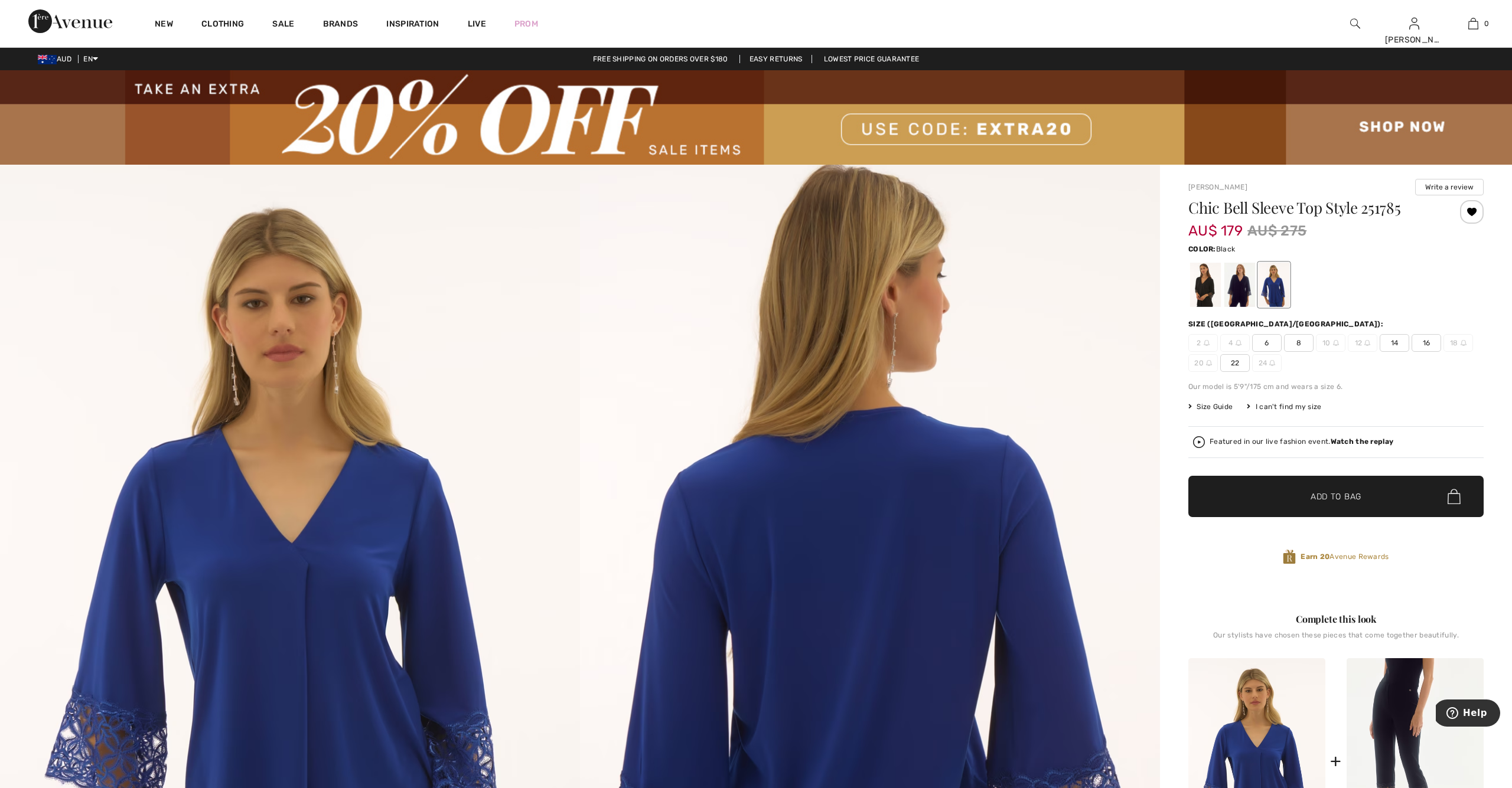
click at [1195, 291] on div at bounding box center [1205, 284] width 31 height 44
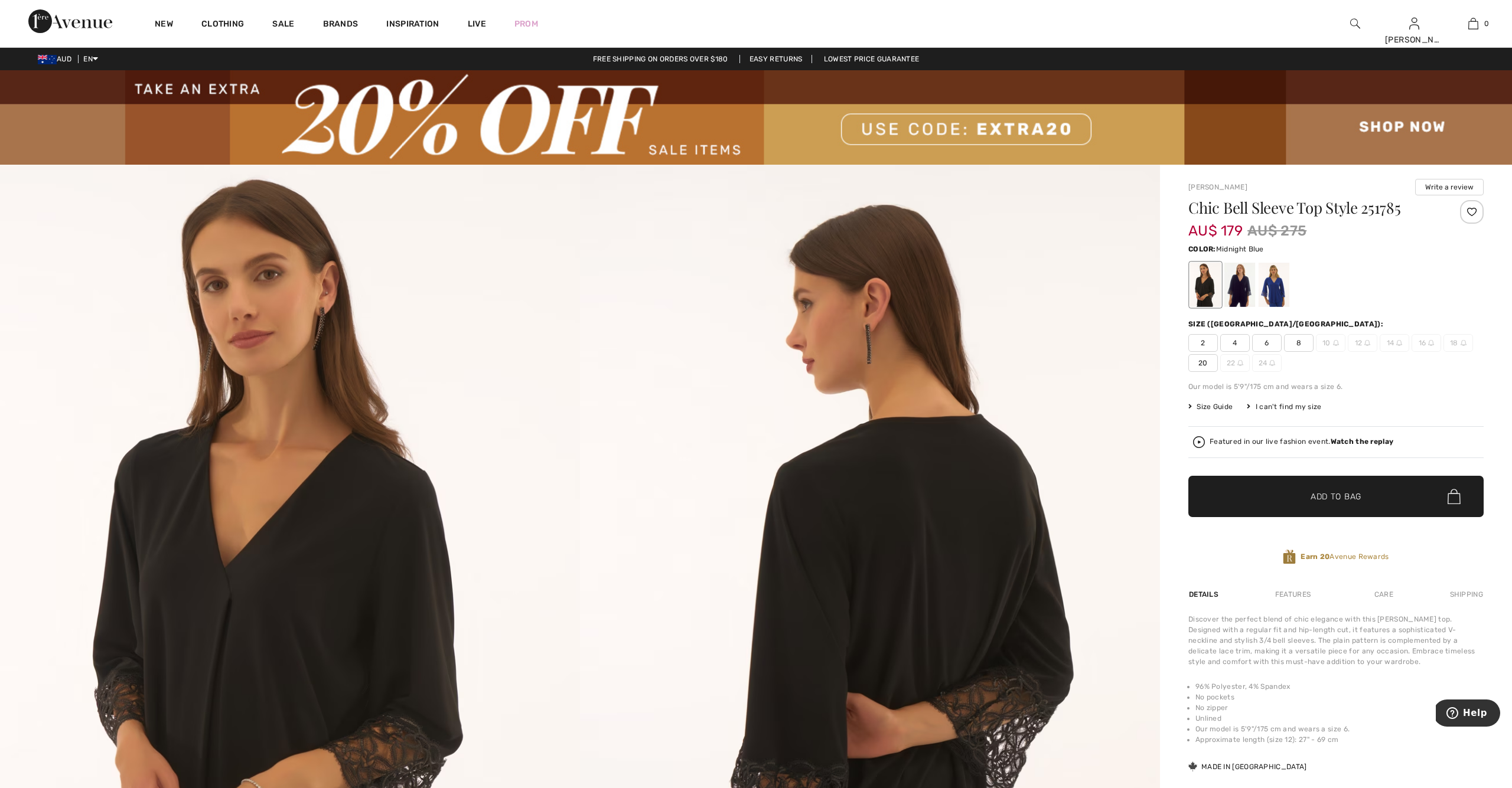
click at [1240, 291] on div at bounding box center [1240, 284] width 31 height 44
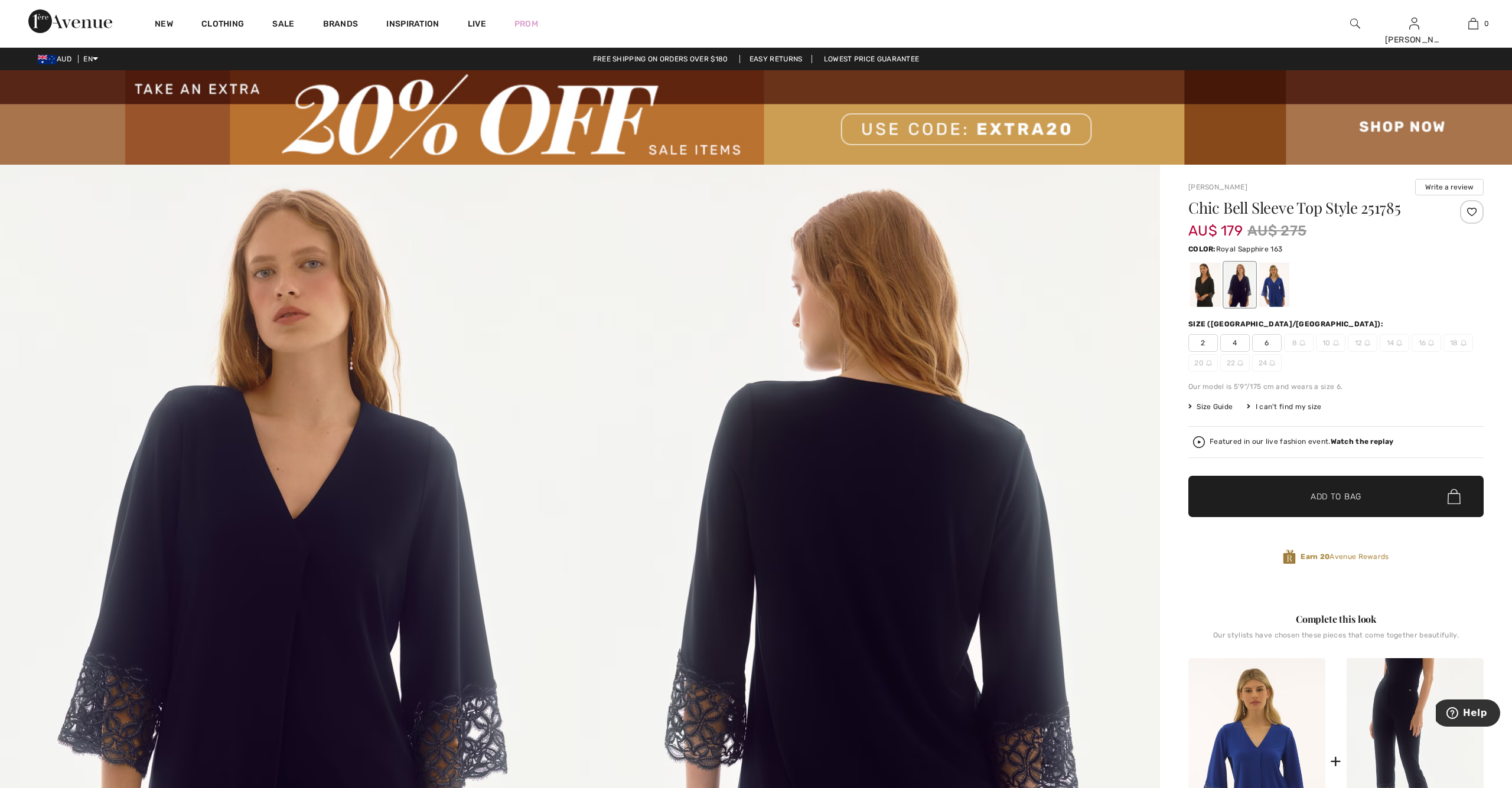
click at [1277, 288] on div at bounding box center [1273, 284] width 31 height 44
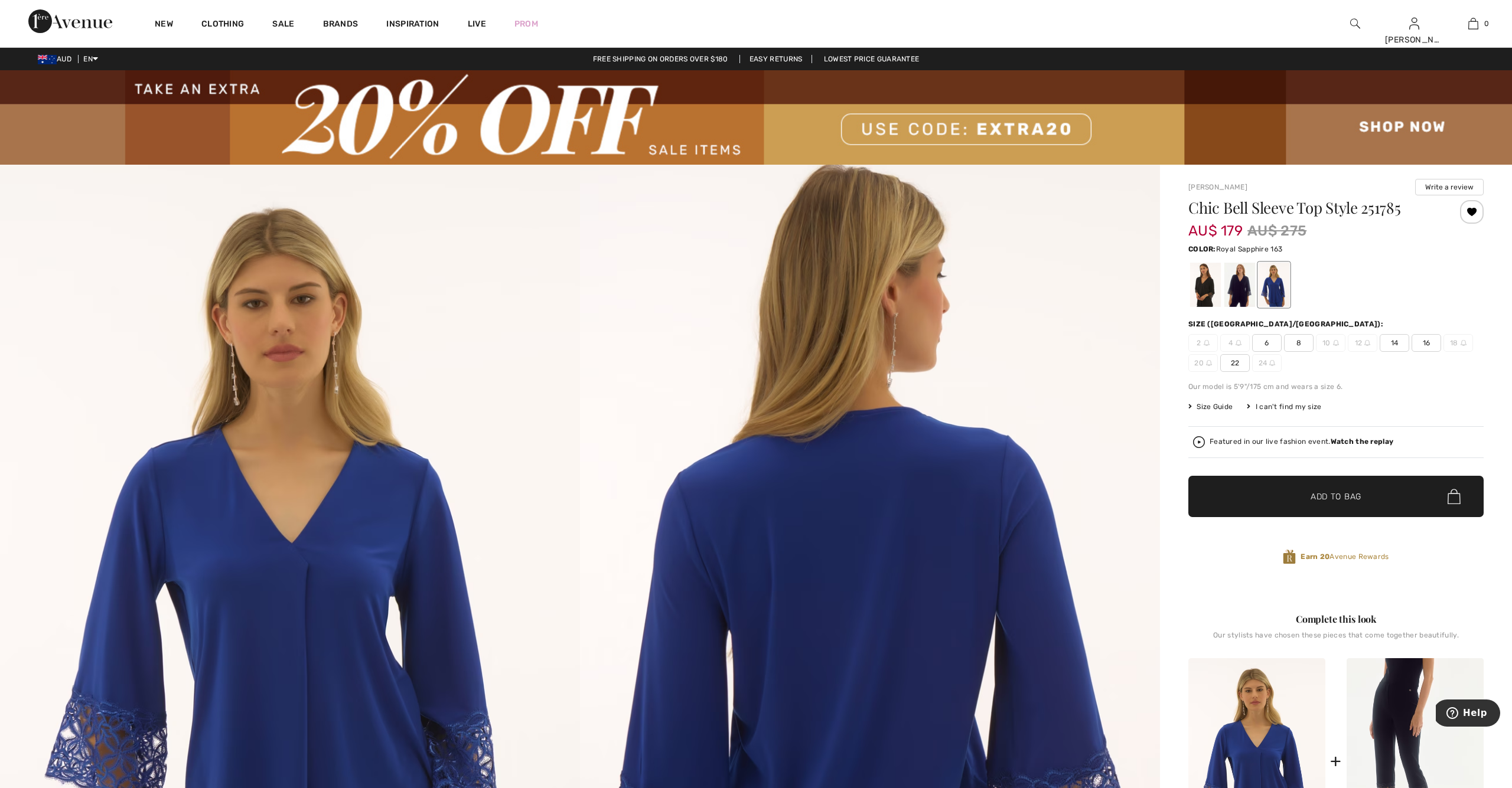
click at [1473, 212] on div at bounding box center [1471, 211] width 23 height 23
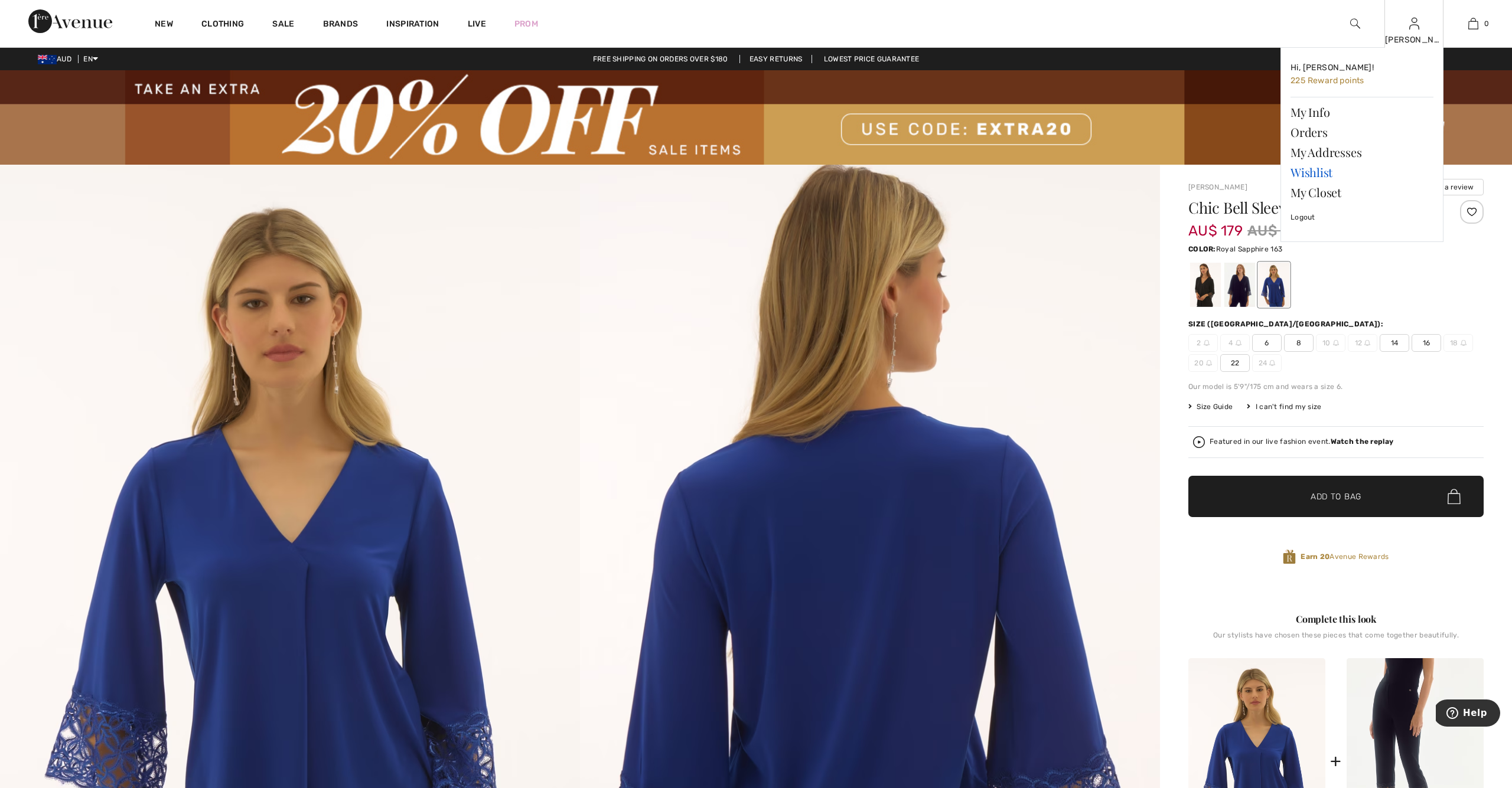
click at [1310, 173] on link "Wishlist" at bounding box center [1362, 172] width 143 height 20
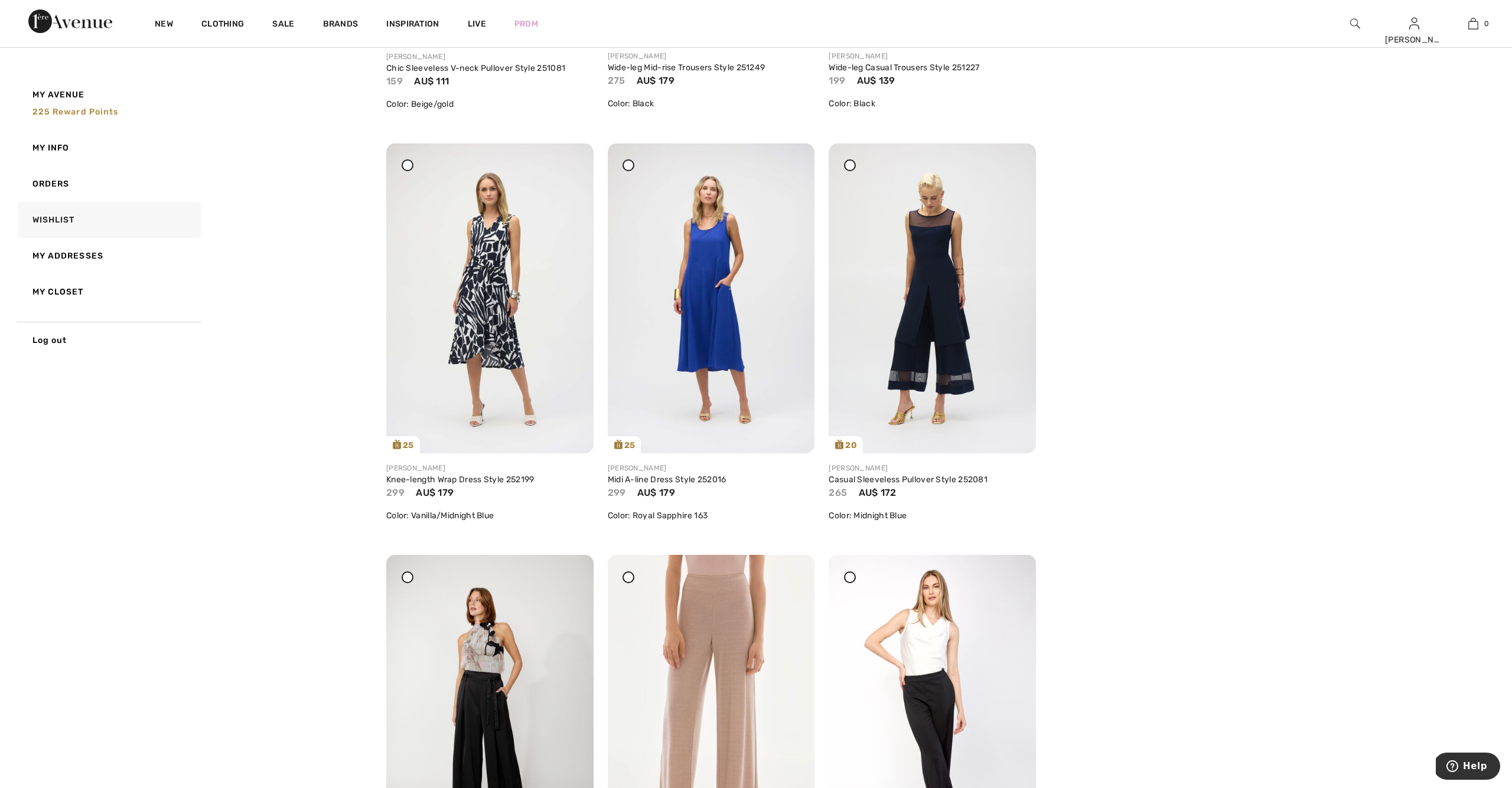
scroll to position [478, 0]
click at [498, 252] on img at bounding box center [490, 296] width 207 height 310
